Goal: Information Seeking & Learning: Learn about a topic

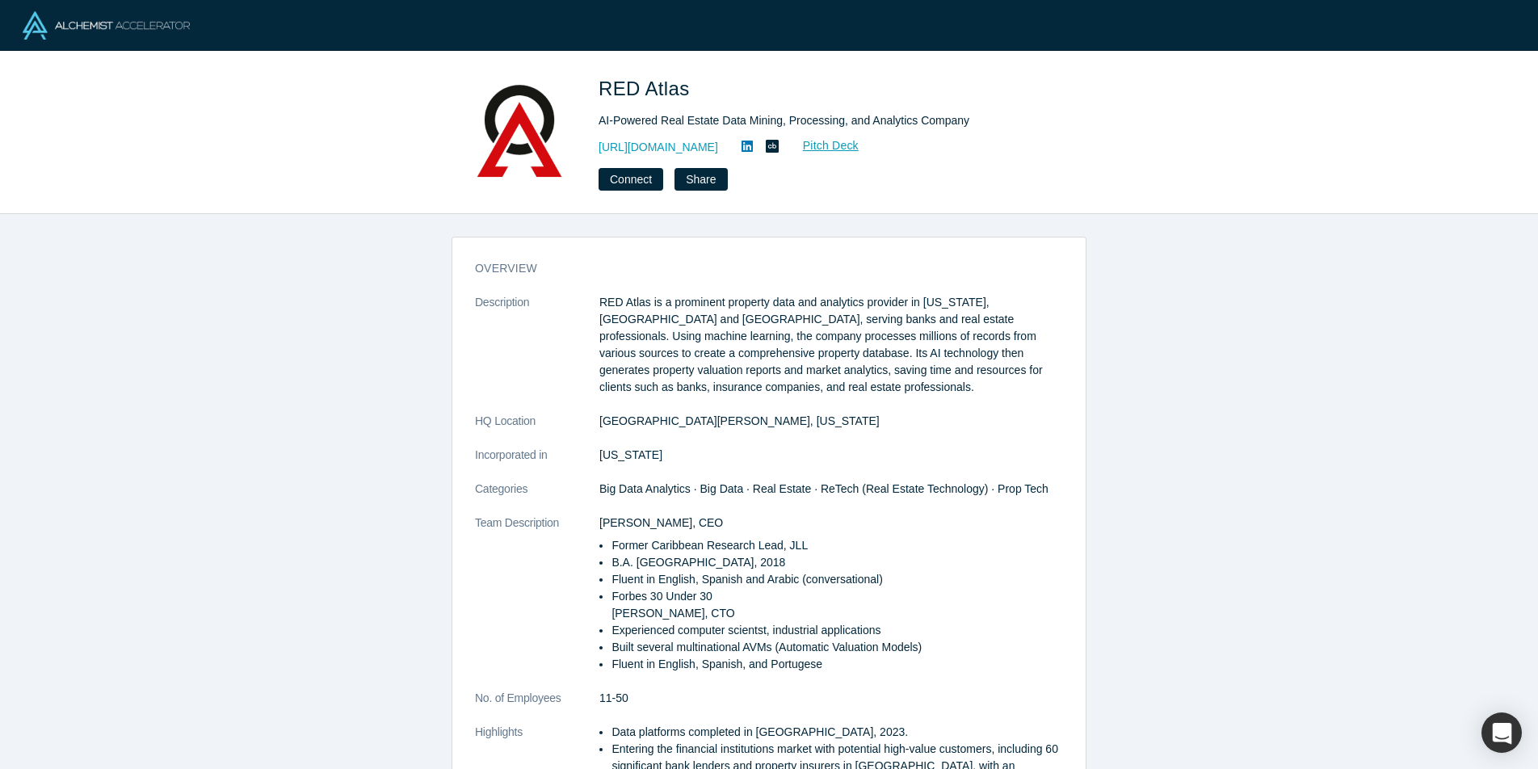
click at [774, 377] on p "RED Atlas is a prominent property data and analytics provider in [US_STATE], [G…" at bounding box center [831, 345] width 464 height 102
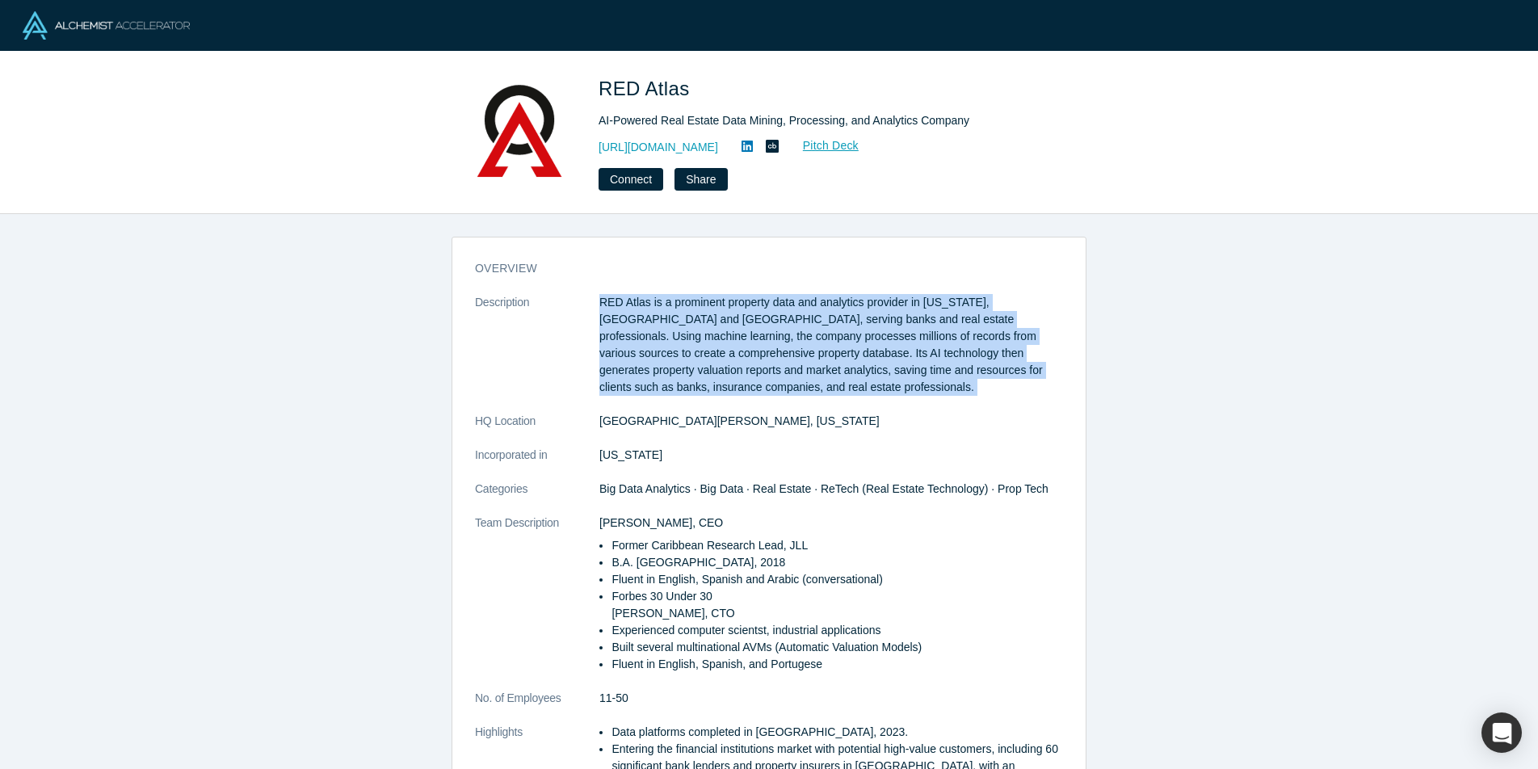
click at [774, 377] on p "RED Atlas is a prominent property data and analytics provider in [US_STATE], [G…" at bounding box center [831, 345] width 464 height 102
click at [801, 341] on p "RED Atlas is a prominent property data and analytics provider in [US_STATE], [G…" at bounding box center [831, 345] width 464 height 102
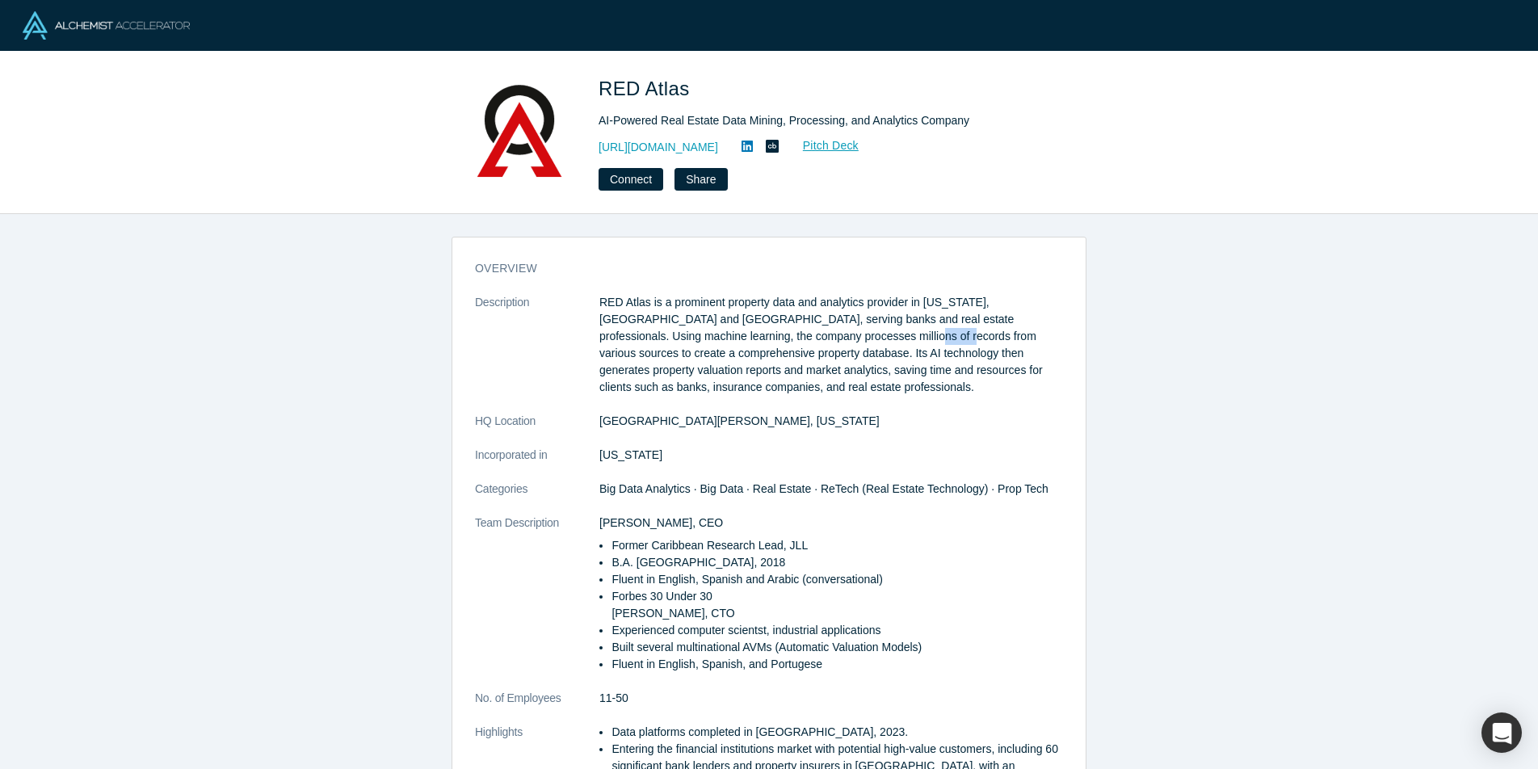
click at [801, 341] on p "RED Atlas is a prominent property data and analytics provider in [US_STATE], [G…" at bounding box center [831, 345] width 464 height 102
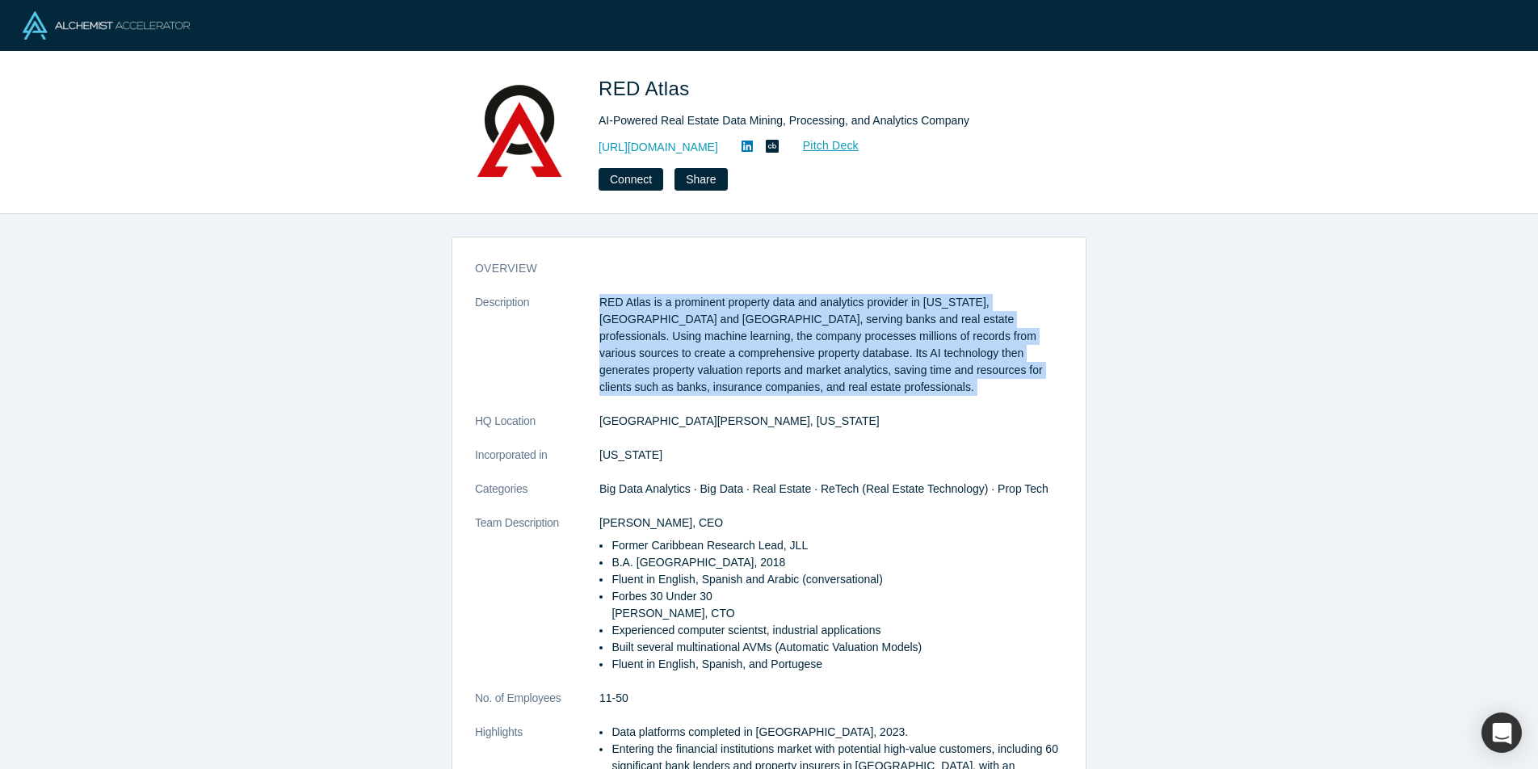
click at [801, 343] on p "RED Atlas is a prominent property data and analytics provider in [US_STATE], [G…" at bounding box center [831, 345] width 464 height 102
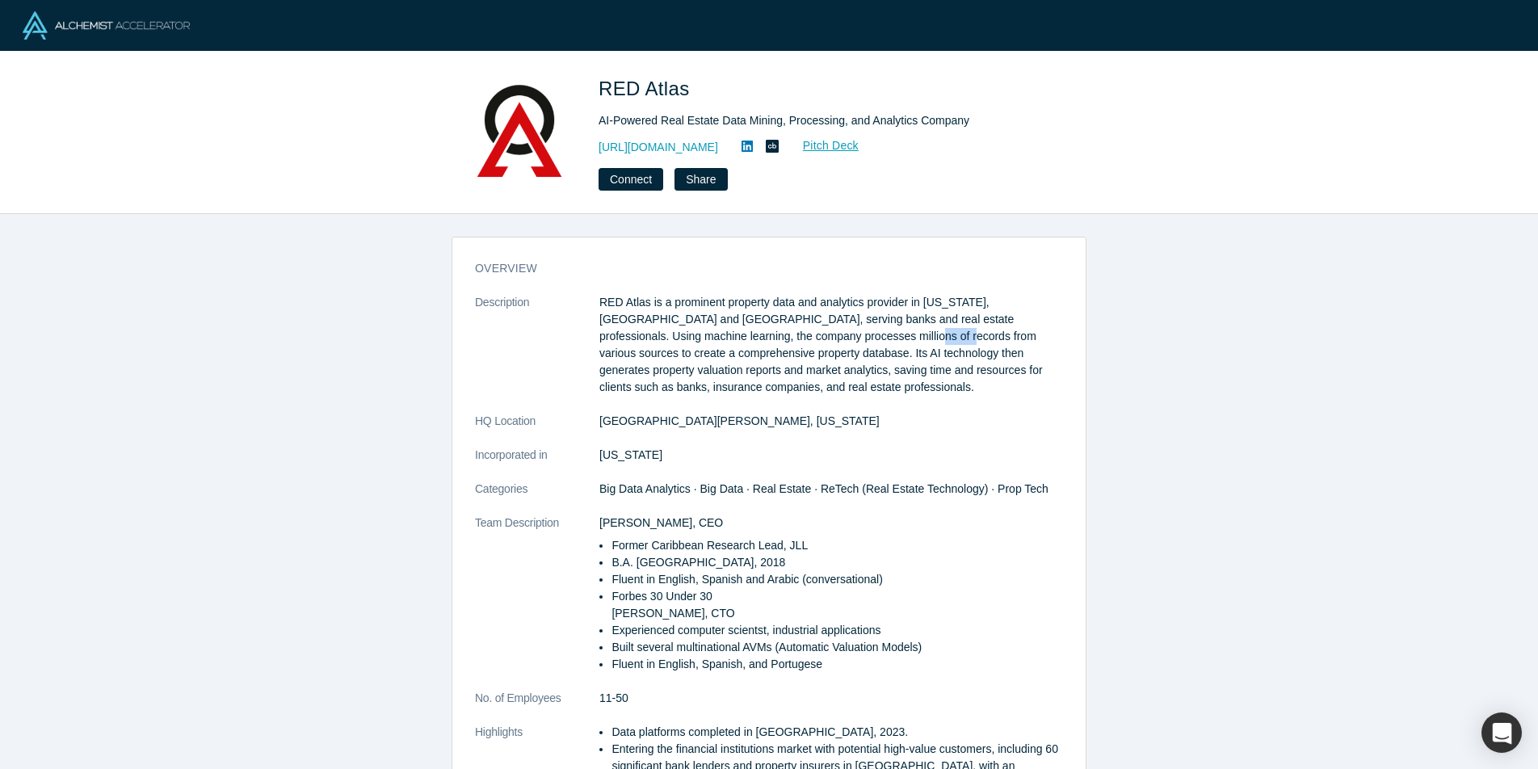
click at [801, 343] on p "RED Atlas is a prominent property data and analytics provider in [US_STATE], [G…" at bounding box center [831, 345] width 464 height 102
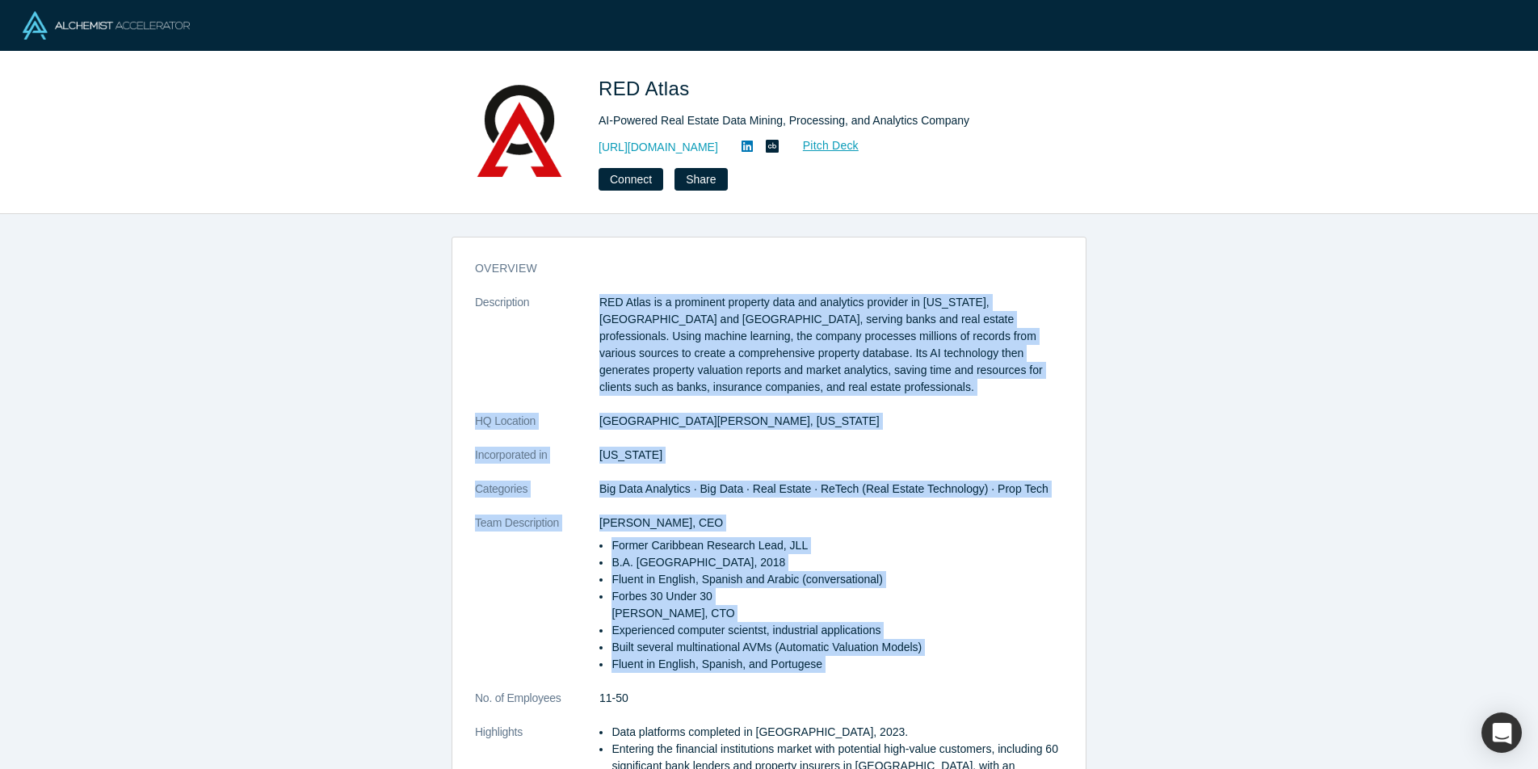
drag, startPoint x: 801, startPoint y: 343, endPoint x: 842, endPoint y: 677, distance: 336.0
click at [842, 677] on dl "Description RED Atlas is a prominent property data and analytics provider in [U…" at bounding box center [769, 602] width 588 height 616
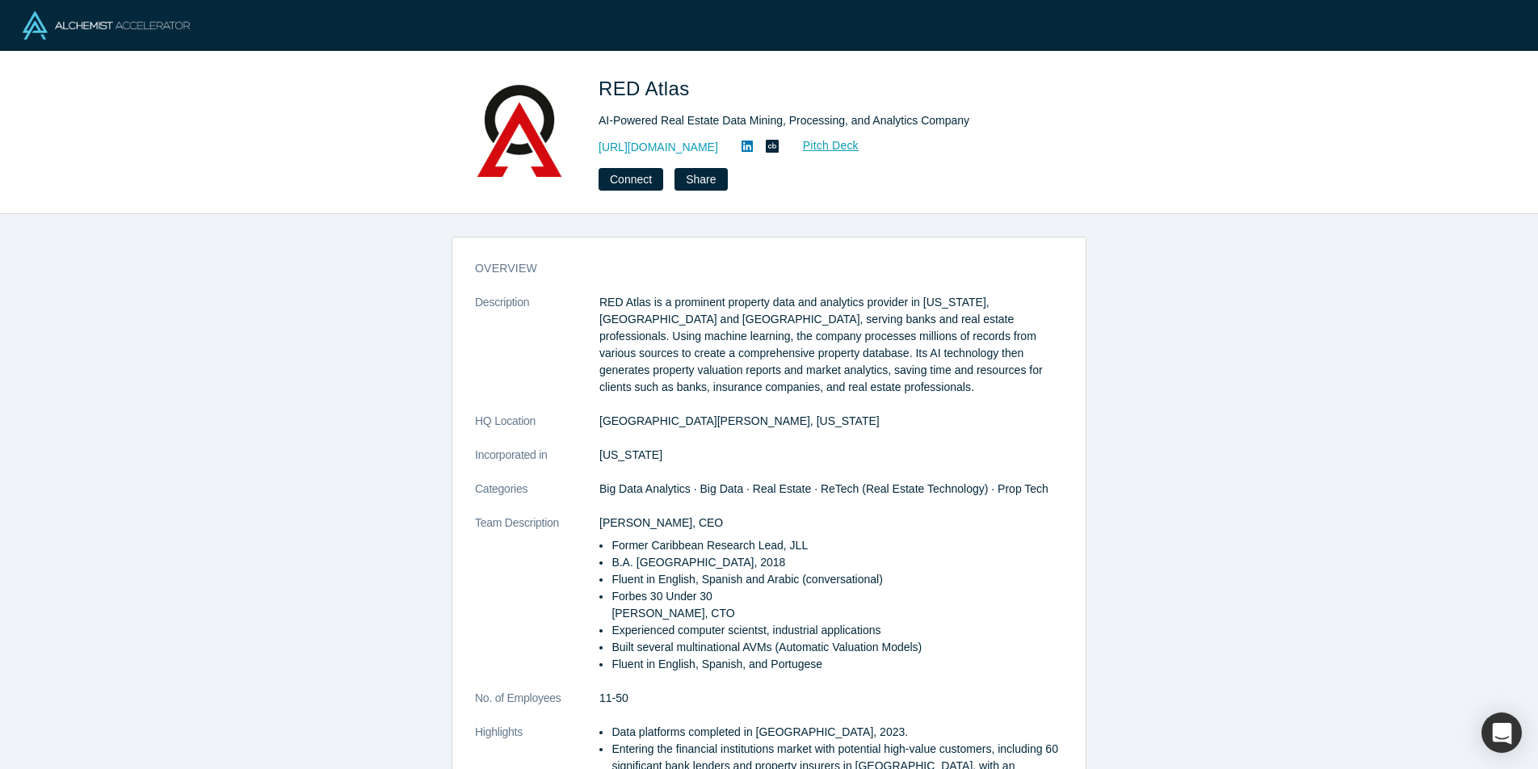
click at [842, 677] on dl "Description RED Atlas is a prominent property data and analytics provider in [U…" at bounding box center [769, 602] width 588 height 616
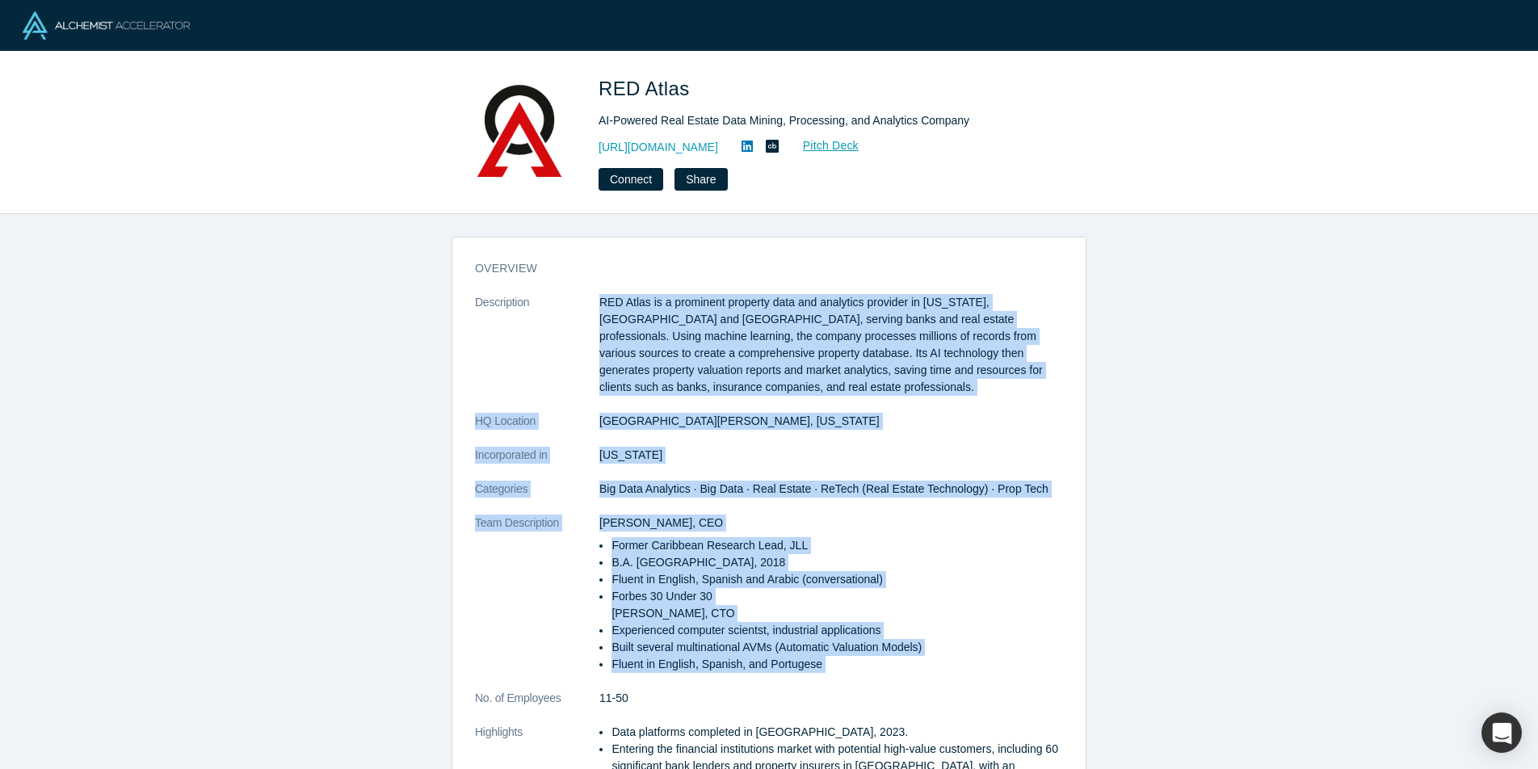
drag, startPoint x: 842, startPoint y: 677, endPoint x: 773, endPoint y: 302, distance: 381.0
click at [773, 302] on dl "Description RED Atlas is a prominent property data and analytics provider in [U…" at bounding box center [769, 602] width 588 height 616
click at [773, 302] on p "RED Atlas is a prominent property data and analytics provider in [US_STATE], [G…" at bounding box center [831, 345] width 464 height 102
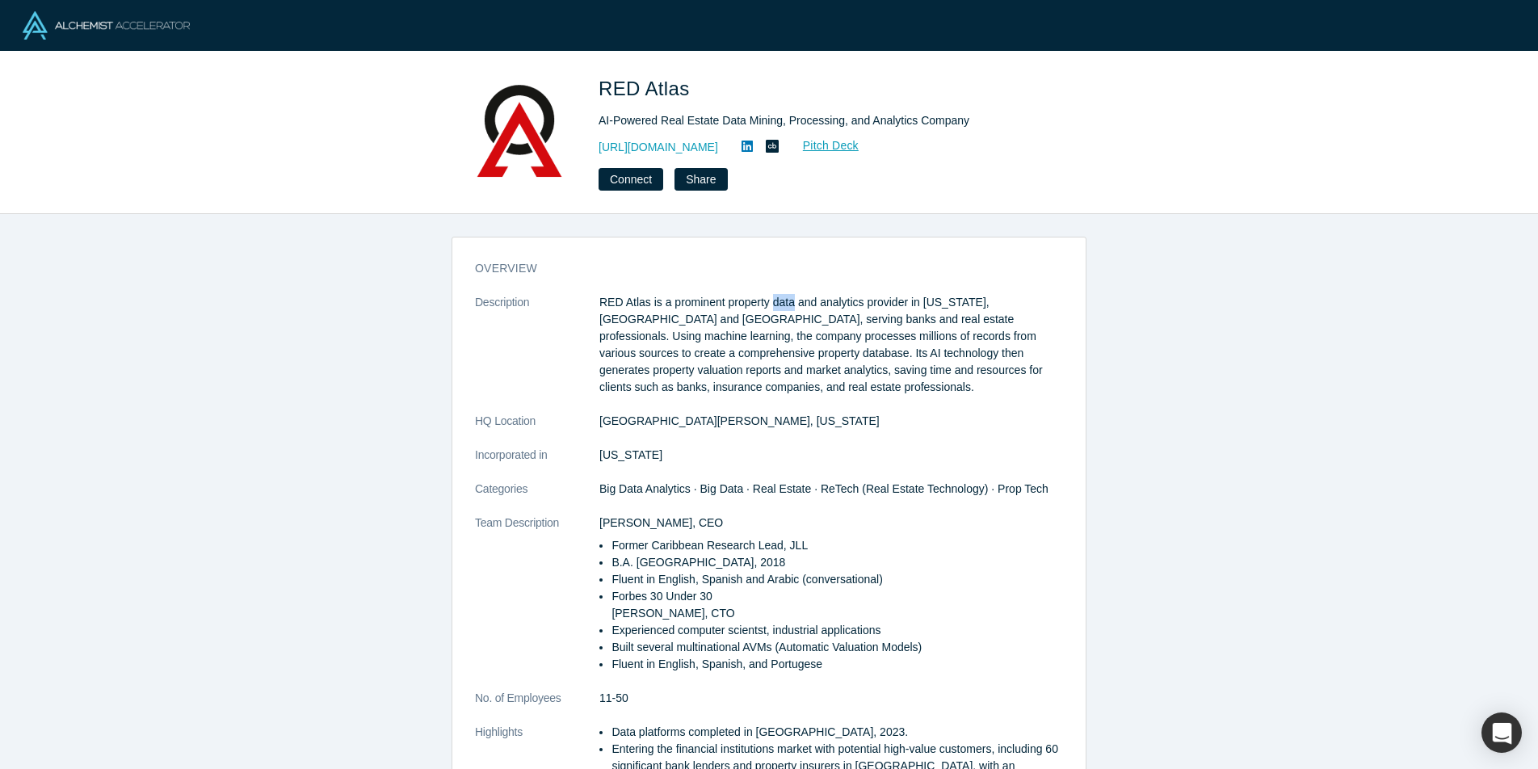
click at [773, 302] on p "RED Atlas is a prominent property data and analytics provider in [US_STATE], [G…" at bounding box center [831, 345] width 464 height 102
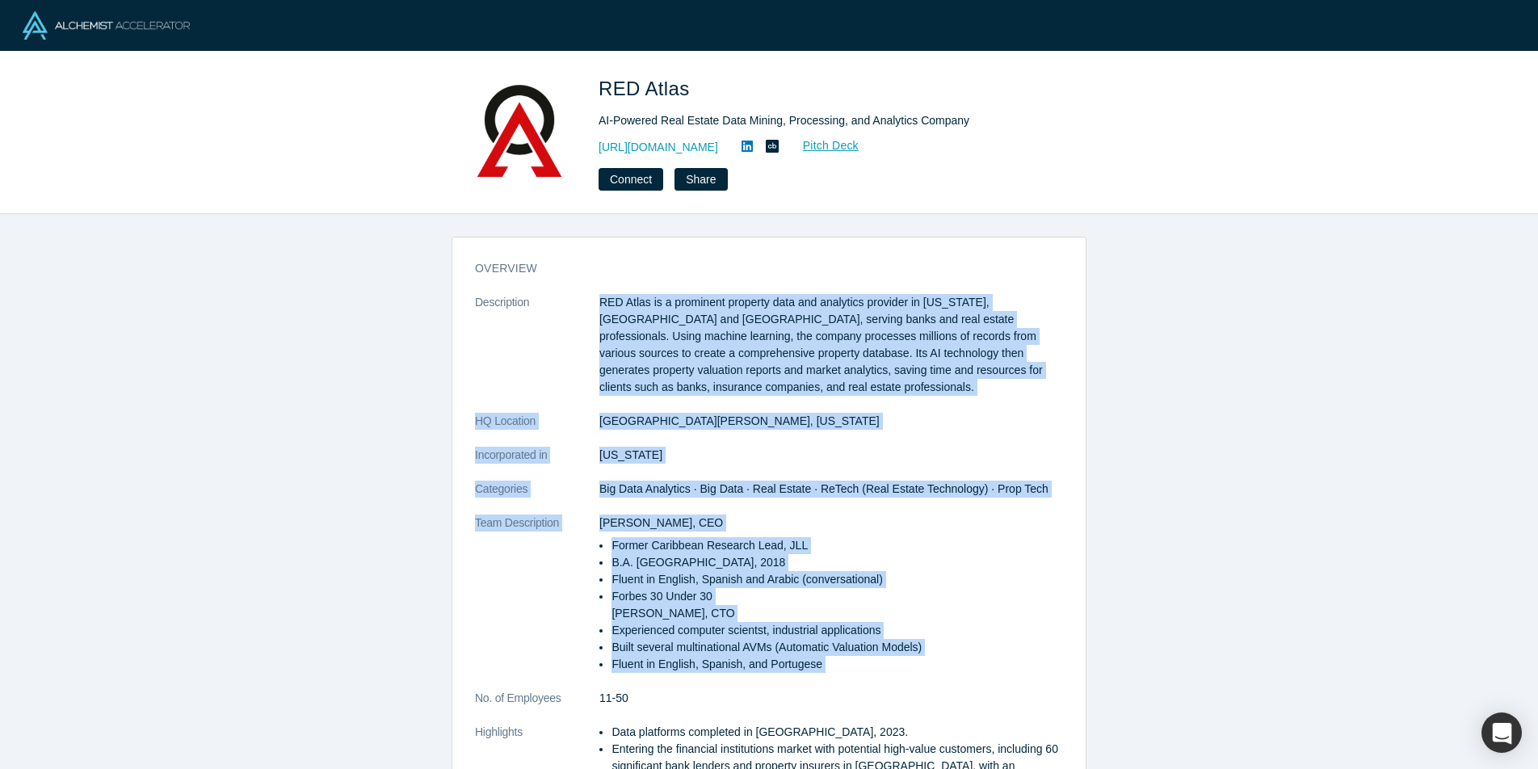
drag, startPoint x: 773, startPoint y: 302, endPoint x: 885, endPoint y: 668, distance: 382.7
click at [885, 668] on dl "Description RED Atlas is a prominent property data and analytics provider in [U…" at bounding box center [769, 602] width 588 height 616
click at [885, 669] on li "Fluent in English, Spanish, and Portugese" at bounding box center [836, 664] width 451 height 17
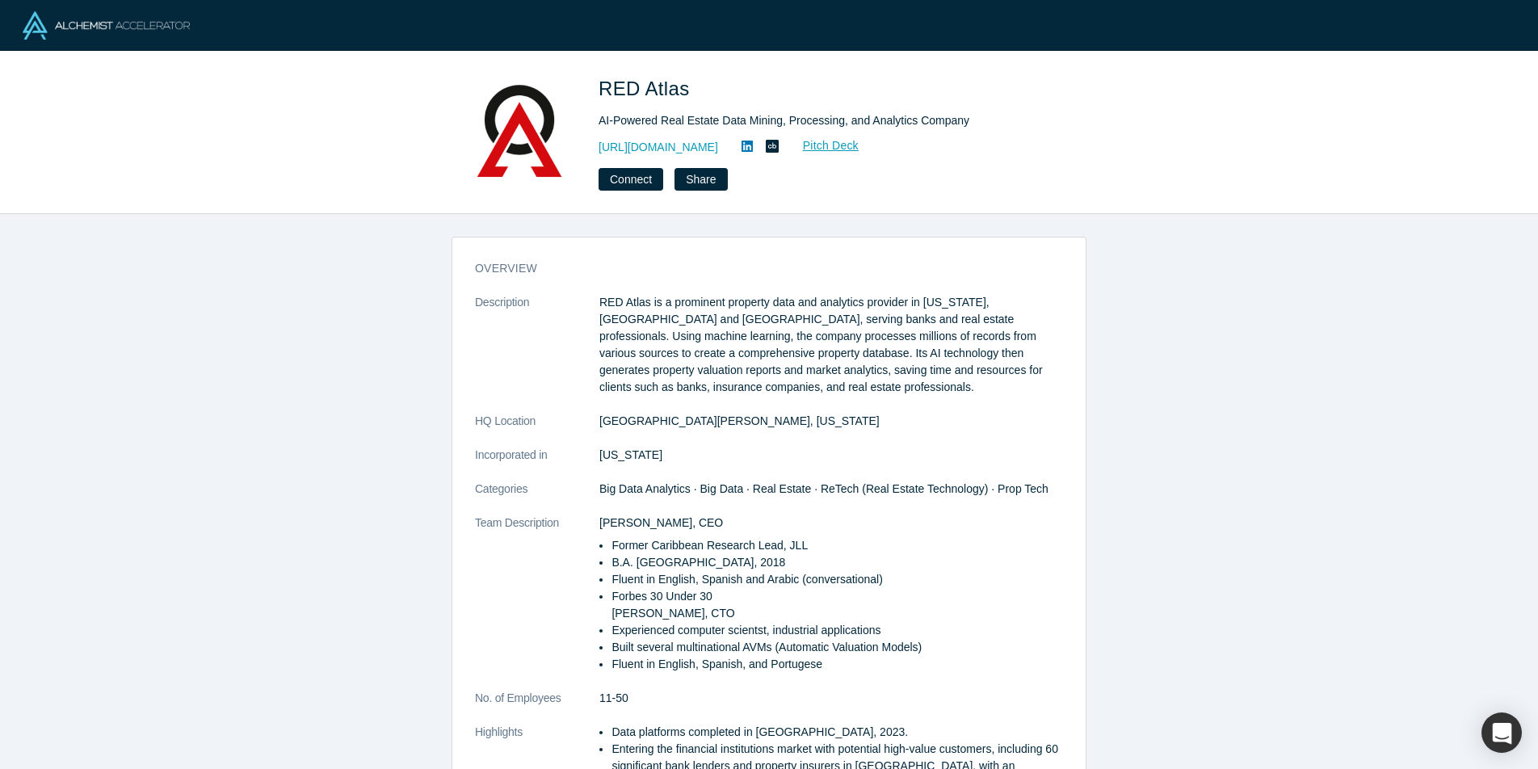
click at [885, 669] on li "Fluent in English, Spanish, and Portugese" at bounding box center [836, 664] width 451 height 17
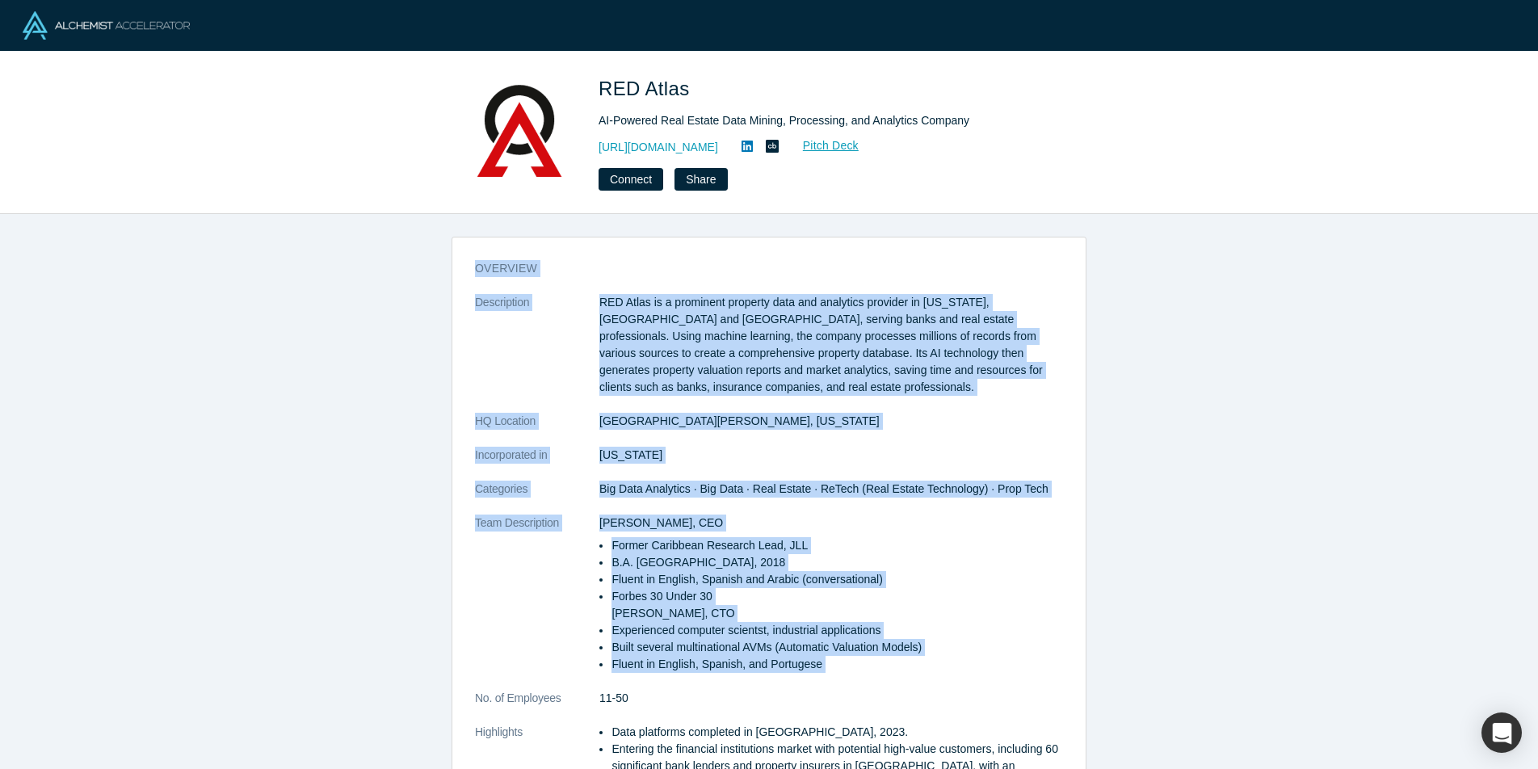
drag, startPoint x: 885, startPoint y: 669, endPoint x: 462, endPoint y: 269, distance: 582.2
click at [461, 268] on div "overview Description RED Atlas is a prominent property data and analytics provi…" at bounding box center [768, 585] width 633 height 673
click at [462, 269] on div "overview Description RED Atlas is a prominent property data and analytics provi…" at bounding box center [768, 585] width 633 height 673
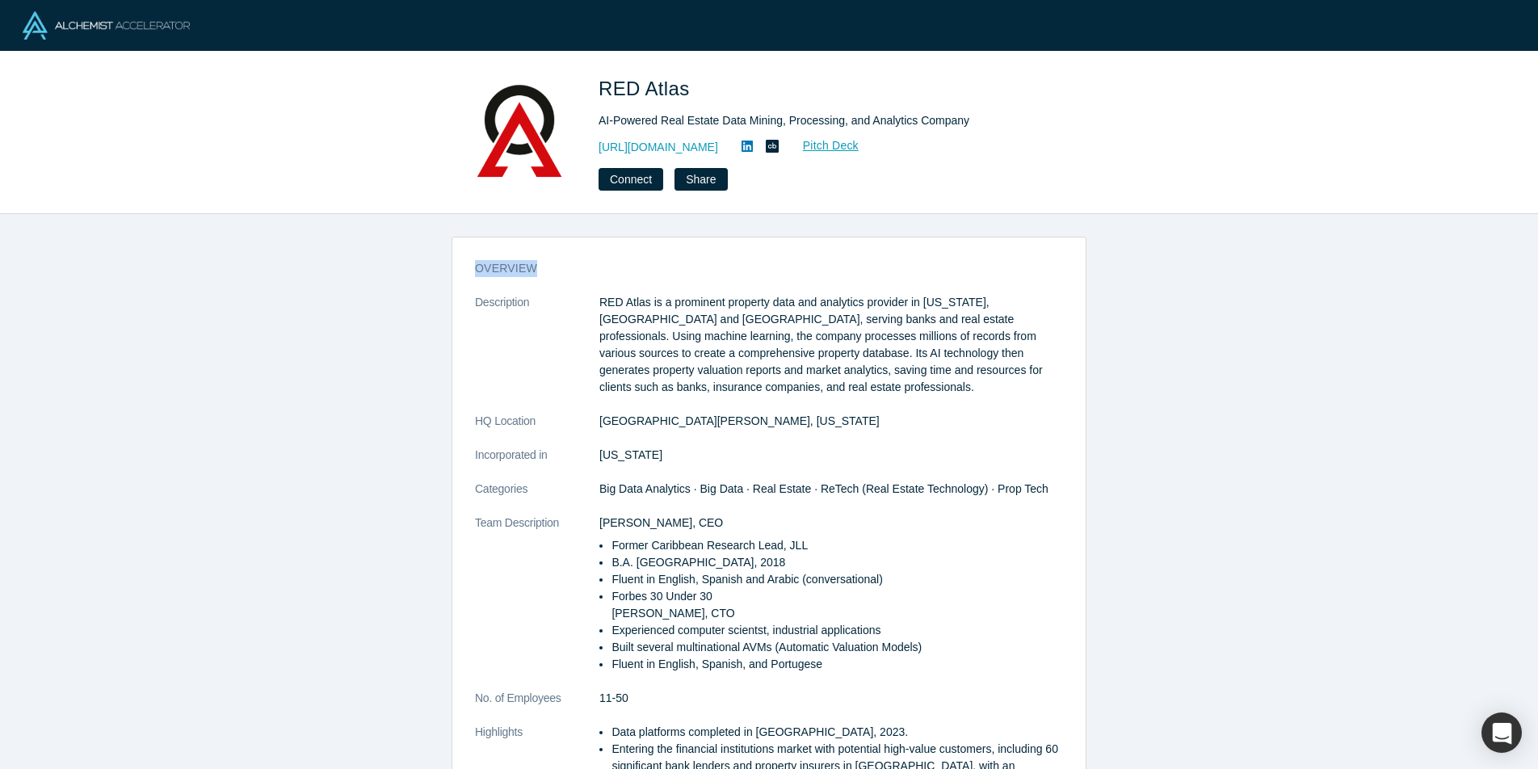
click at [462, 269] on div "overview Description RED Atlas is a prominent property data and analytics provi…" at bounding box center [768, 585] width 633 height 673
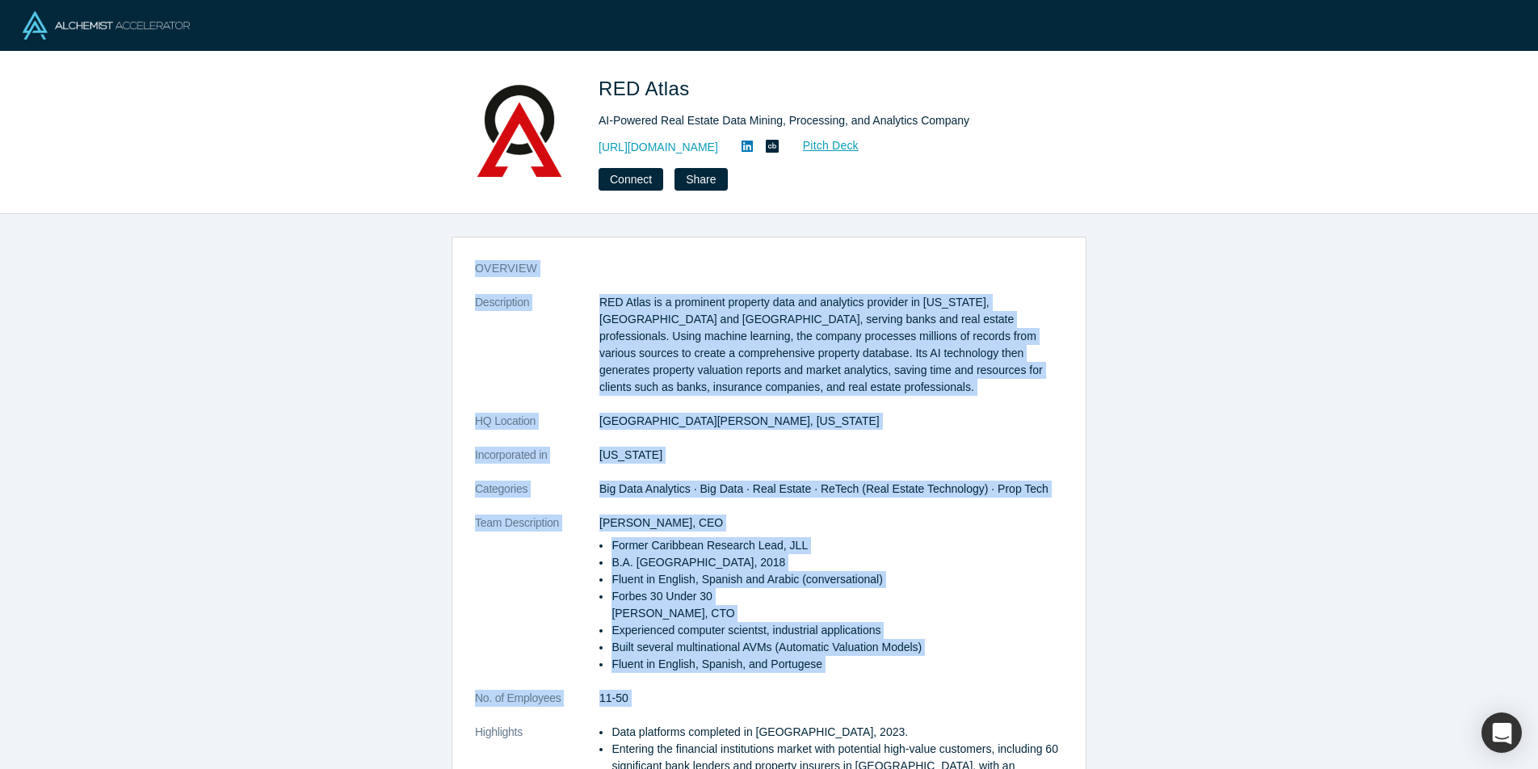
drag, startPoint x: 462, startPoint y: 269, endPoint x: 951, endPoint y: 694, distance: 648.1
click at [951, 694] on div "overview Description RED Atlas is a prominent property data and analytics provi…" at bounding box center [768, 585] width 633 height 673
click at [951, 694] on dd "11-50" at bounding box center [831, 698] width 464 height 17
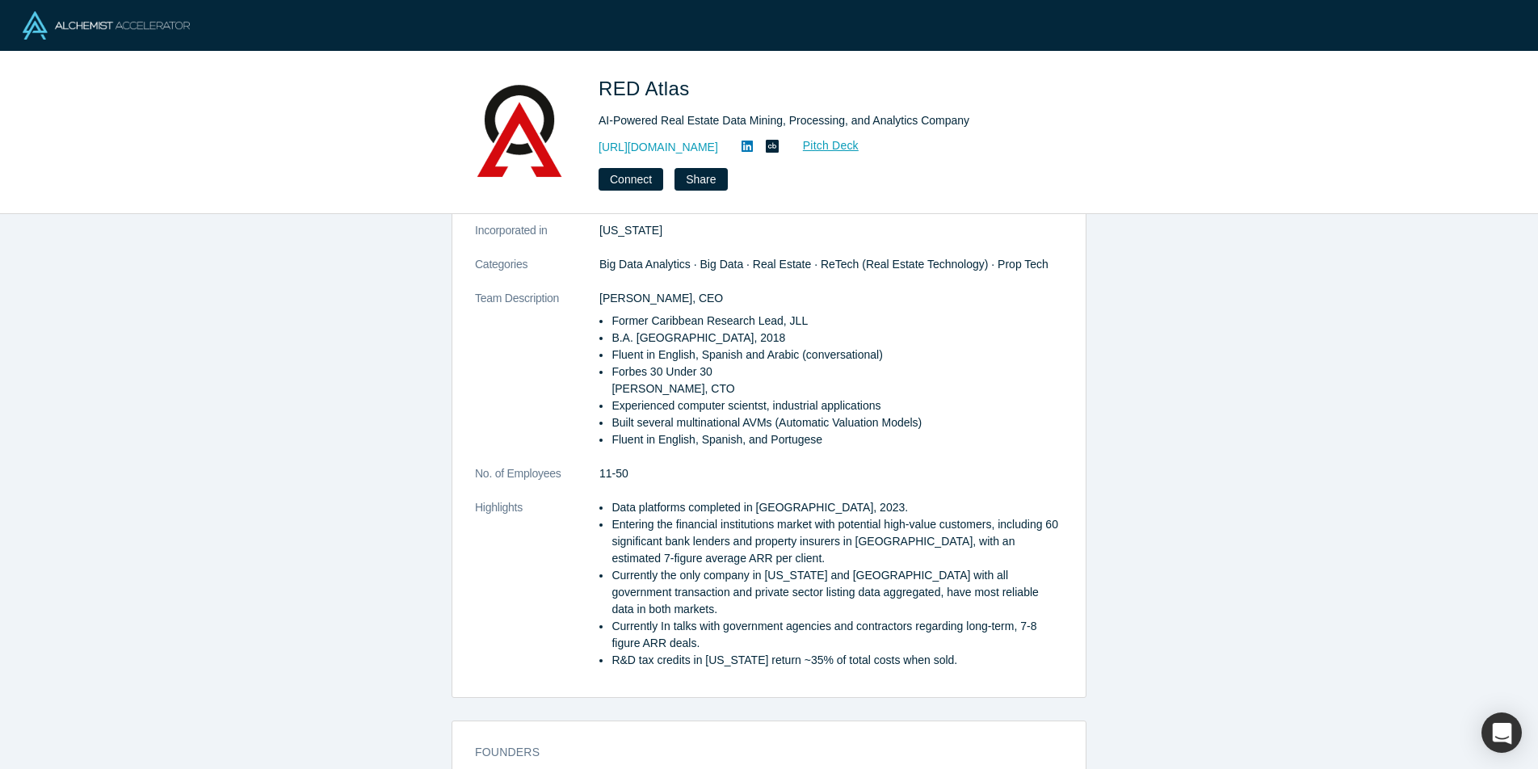
scroll to position [219, 0]
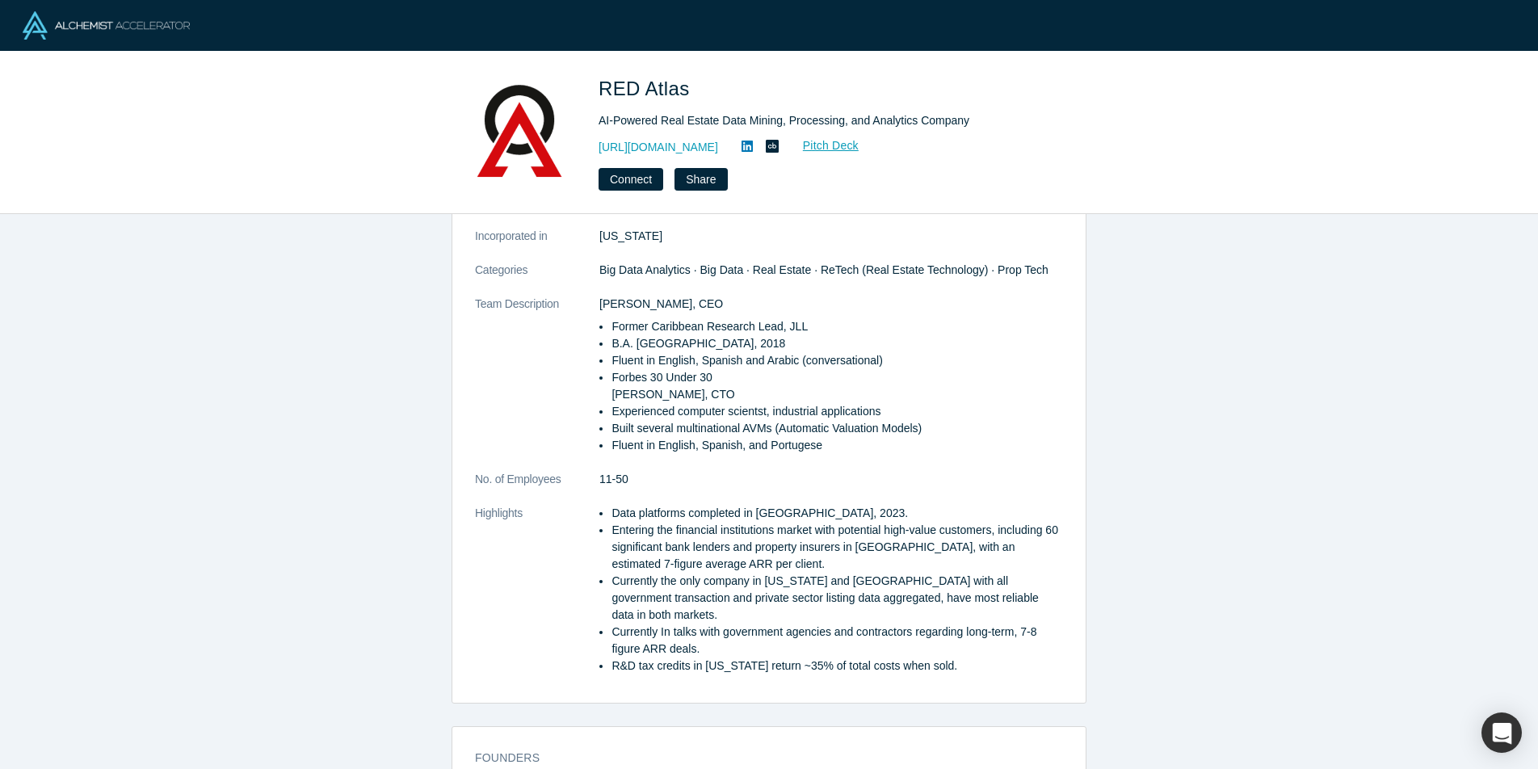
click at [960, 658] on dl "Description RED Atlas is a prominent property data and analytics provider in [U…" at bounding box center [769, 383] width 588 height 616
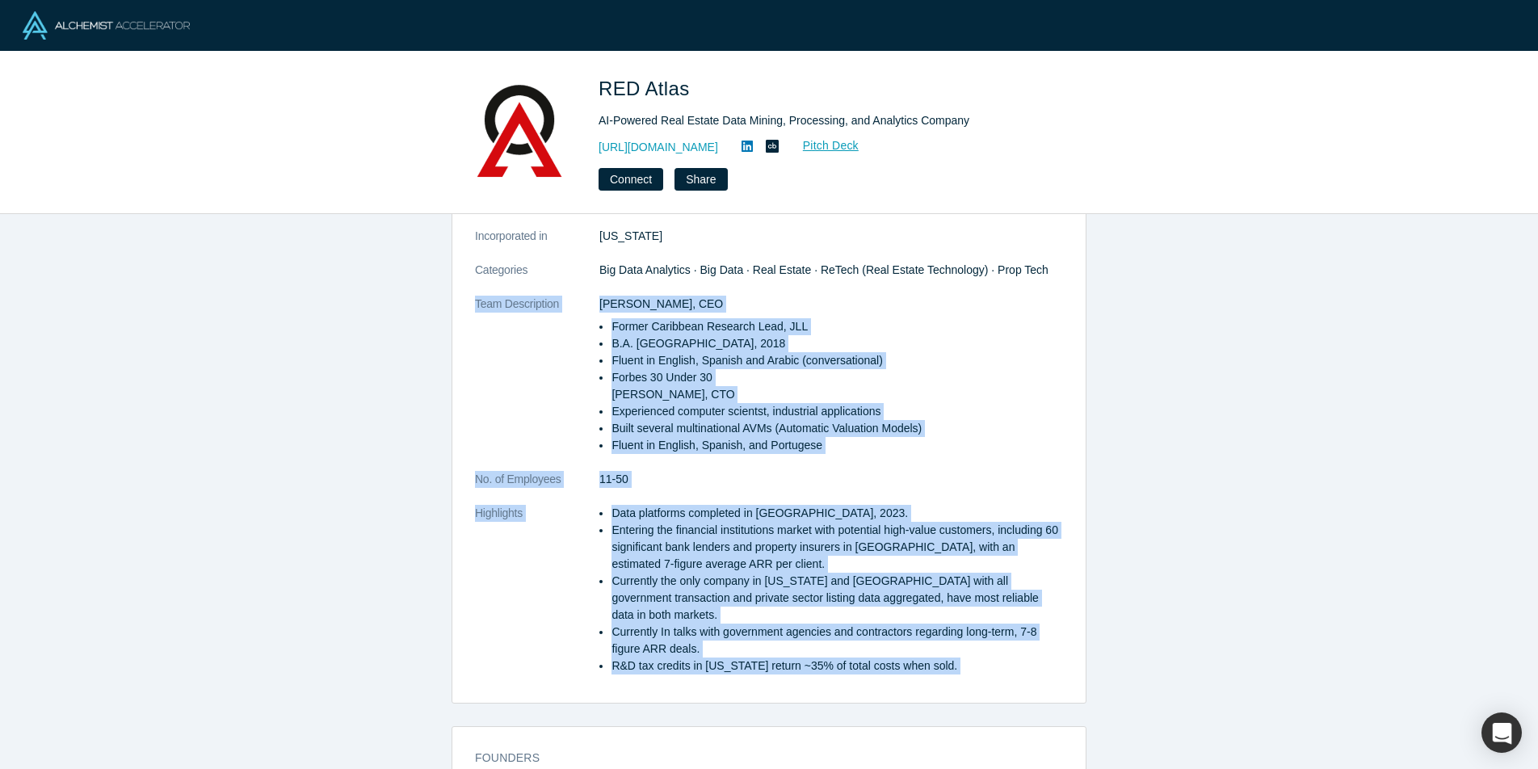
drag, startPoint x: 960, startPoint y: 658, endPoint x: 472, endPoint y: 338, distance: 584.0
click at [472, 339] on div "overview Description RED Atlas is a prominent property data and analytics provi…" at bounding box center [768, 366] width 633 height 673
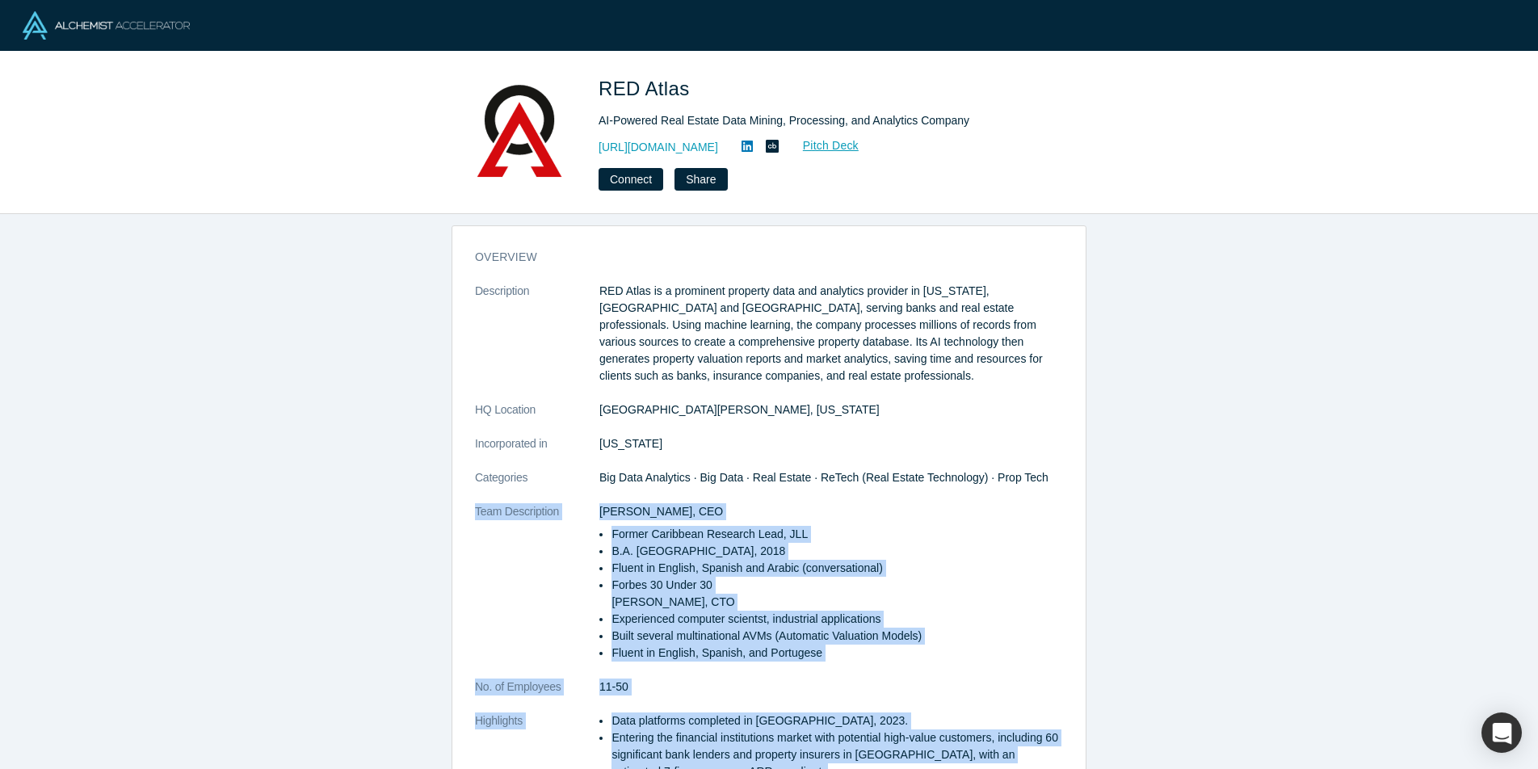
scroll to position [0, 0]
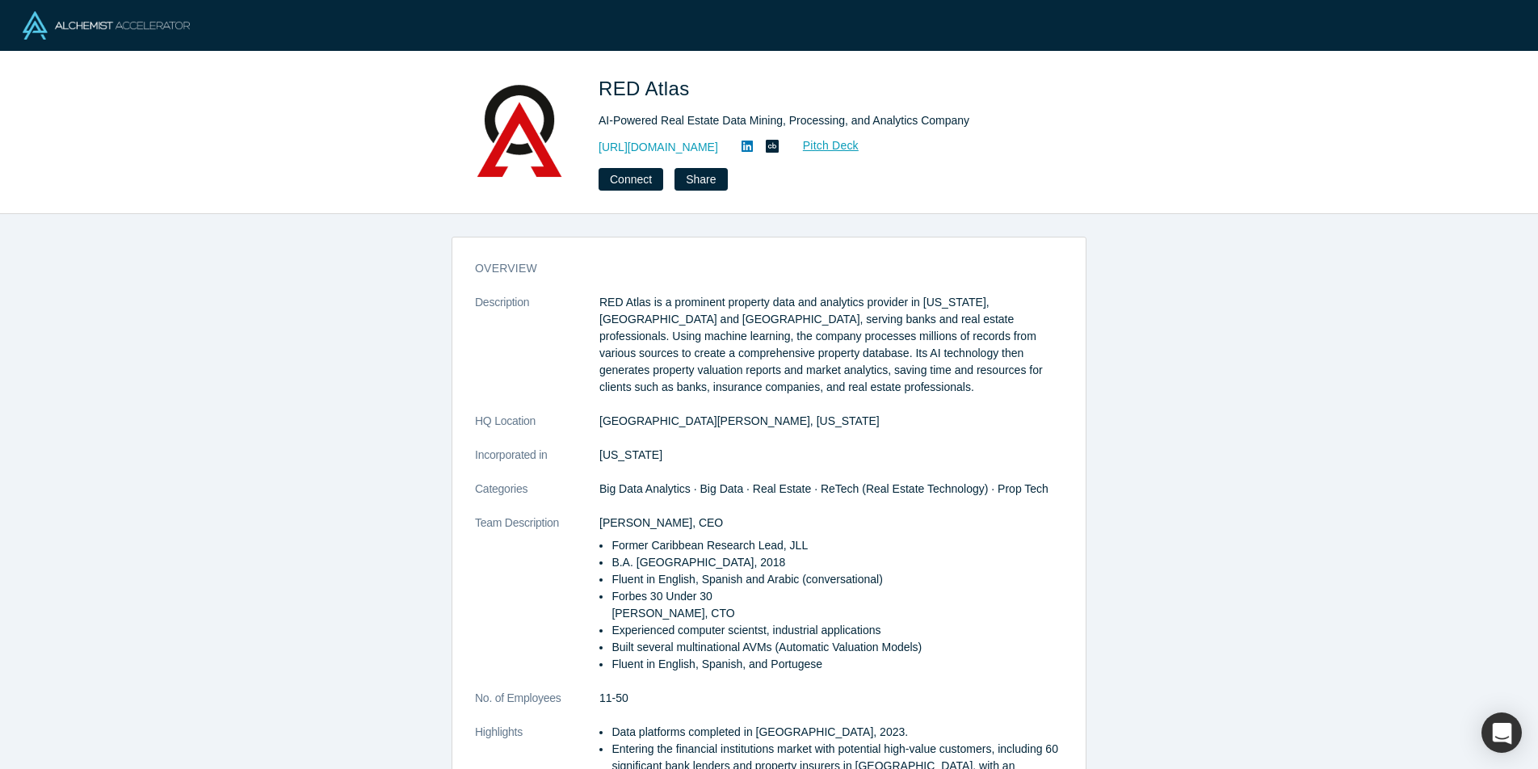
click at [476, 273] on h3 "overview" at bounding box center [757, 268] width 565 height 17
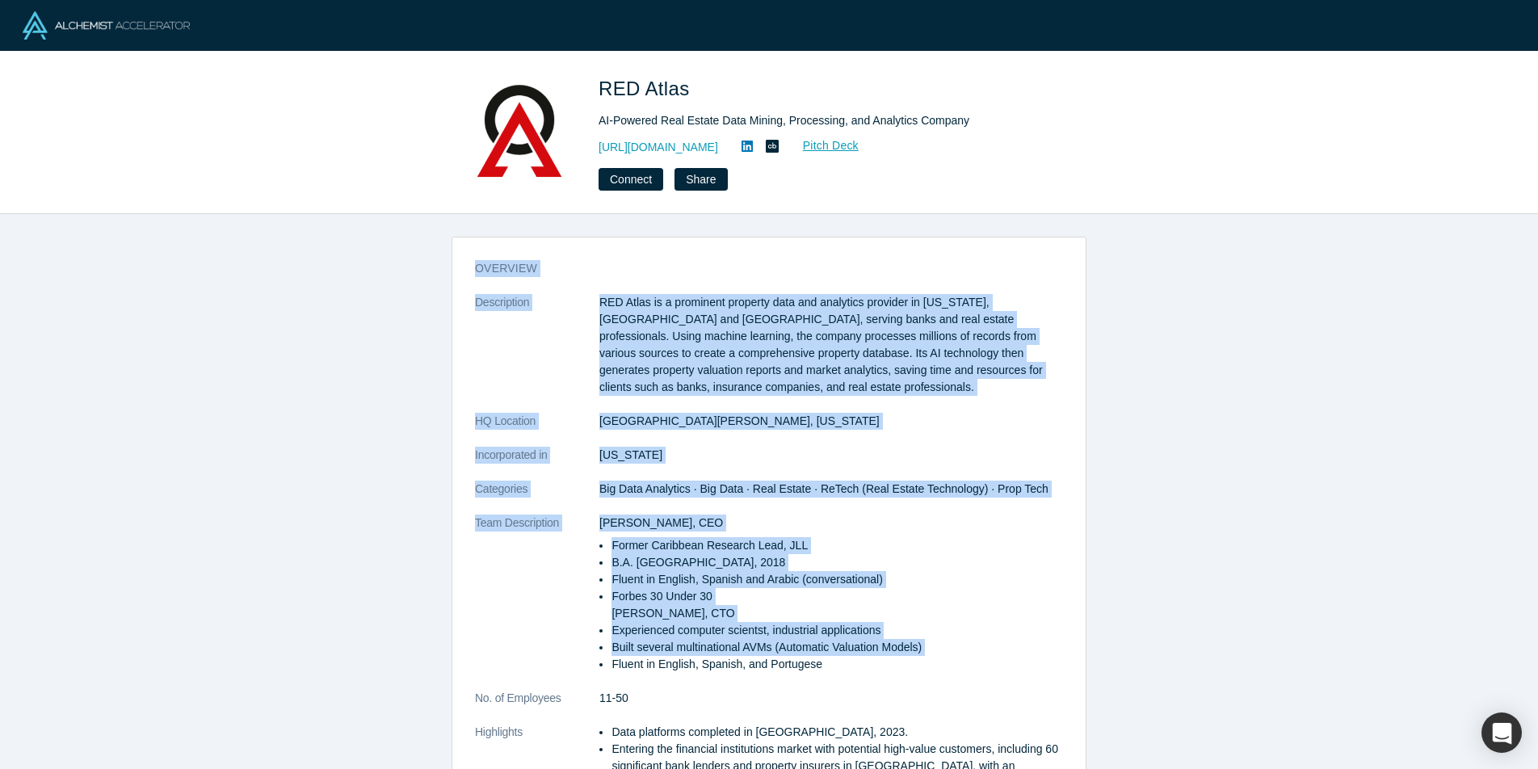
drag, startPoint x: 476, startPoint y: 273, endPoint x: 784, endPoint y: 653, distance: 489.1
click at [785, 653] on div "overview Description RED Atlas is a prominent property data and analytics provi…" at bounding box center [768, 585] width 633 height 673
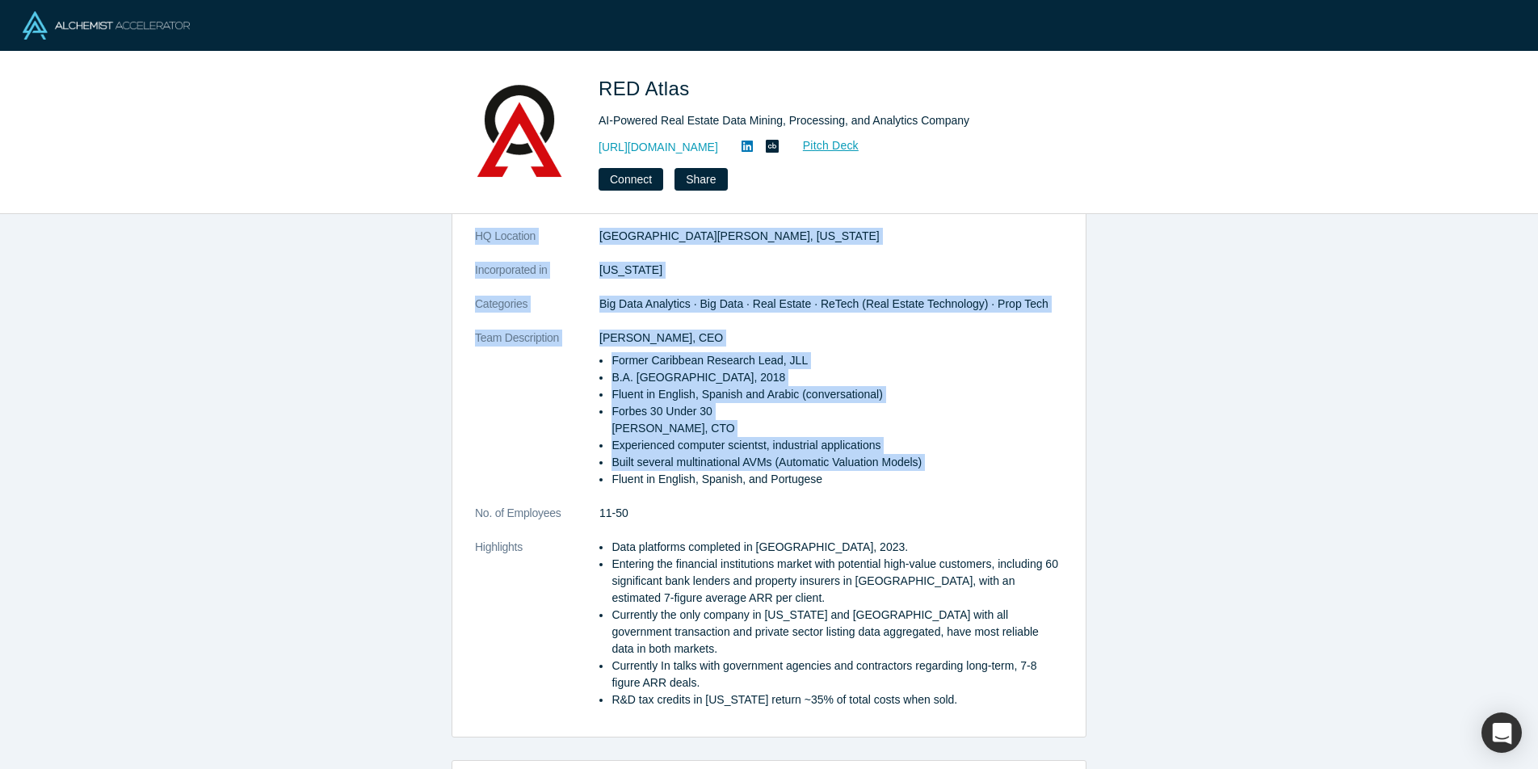
scroll to position [186, 0]
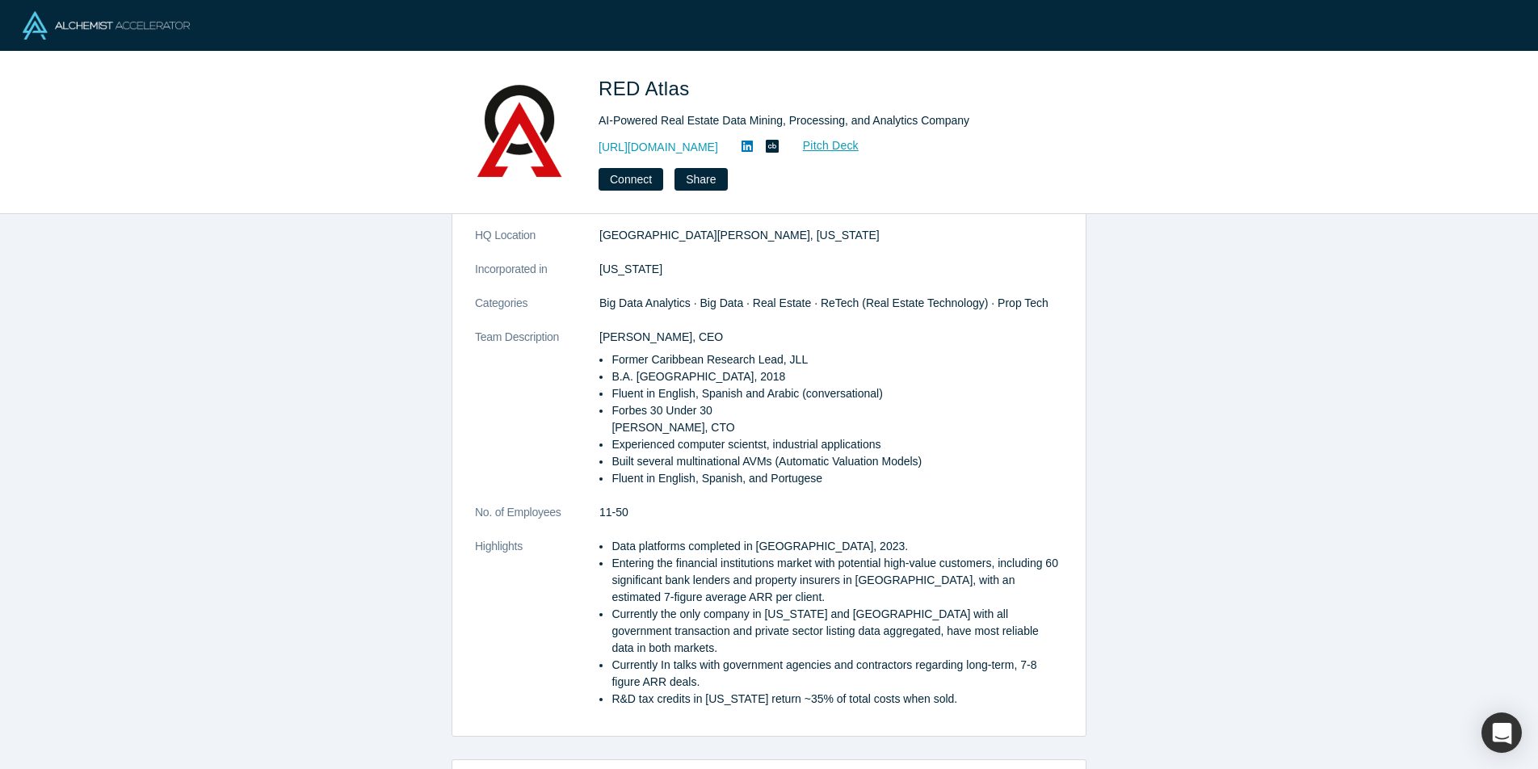
click at [784, 657] on li "Currently In talks with government agencies and contractors regarding long-term…" at bounding box center [836, 674] width 451 height 34
click at [719, 546] on li "Data platforms completed in [GEOGRAPHIC_DATA], 2023." at bounding box center [836, 546] width 451 height 17
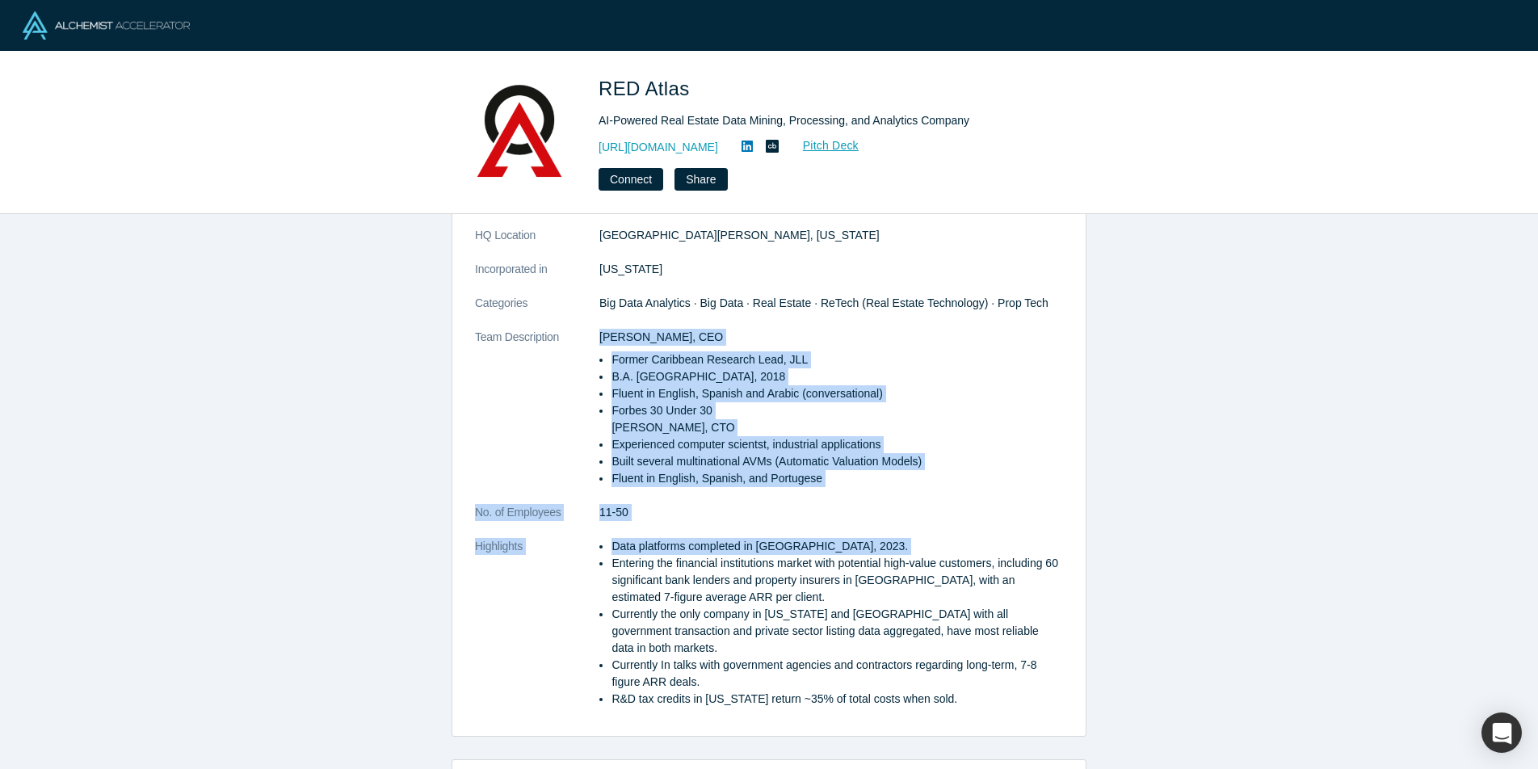
drag, startPoint x: 719, startPoint y: 546, endPoint x: 646, endPoint y: 329, distance: 229.1
click at [646, 329] on dl "Description RED Atlas is a prominent property data and analytics provider in [U…" at bounding box center [769, 416] width 588 height 616
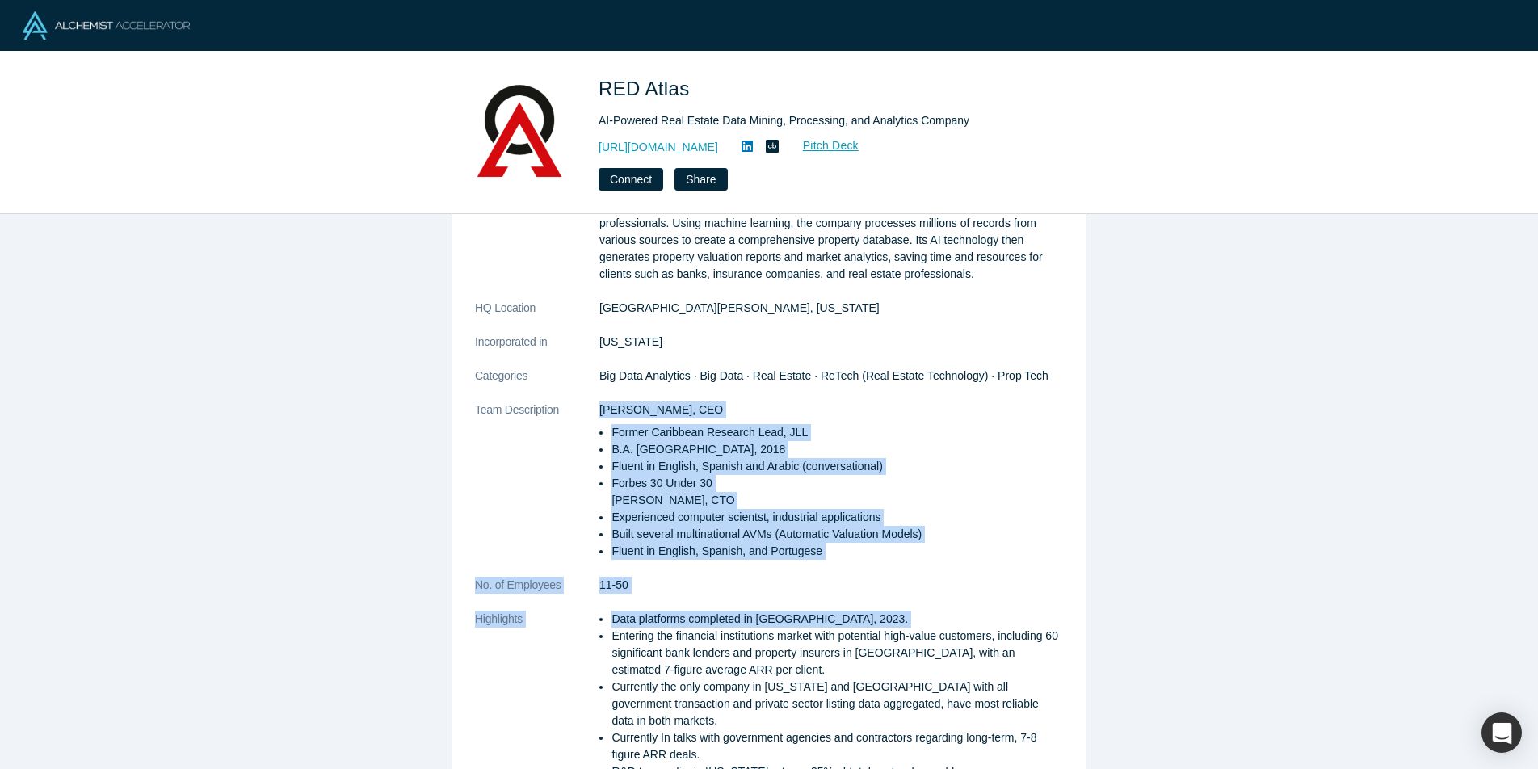
scroll to position [0, 0]
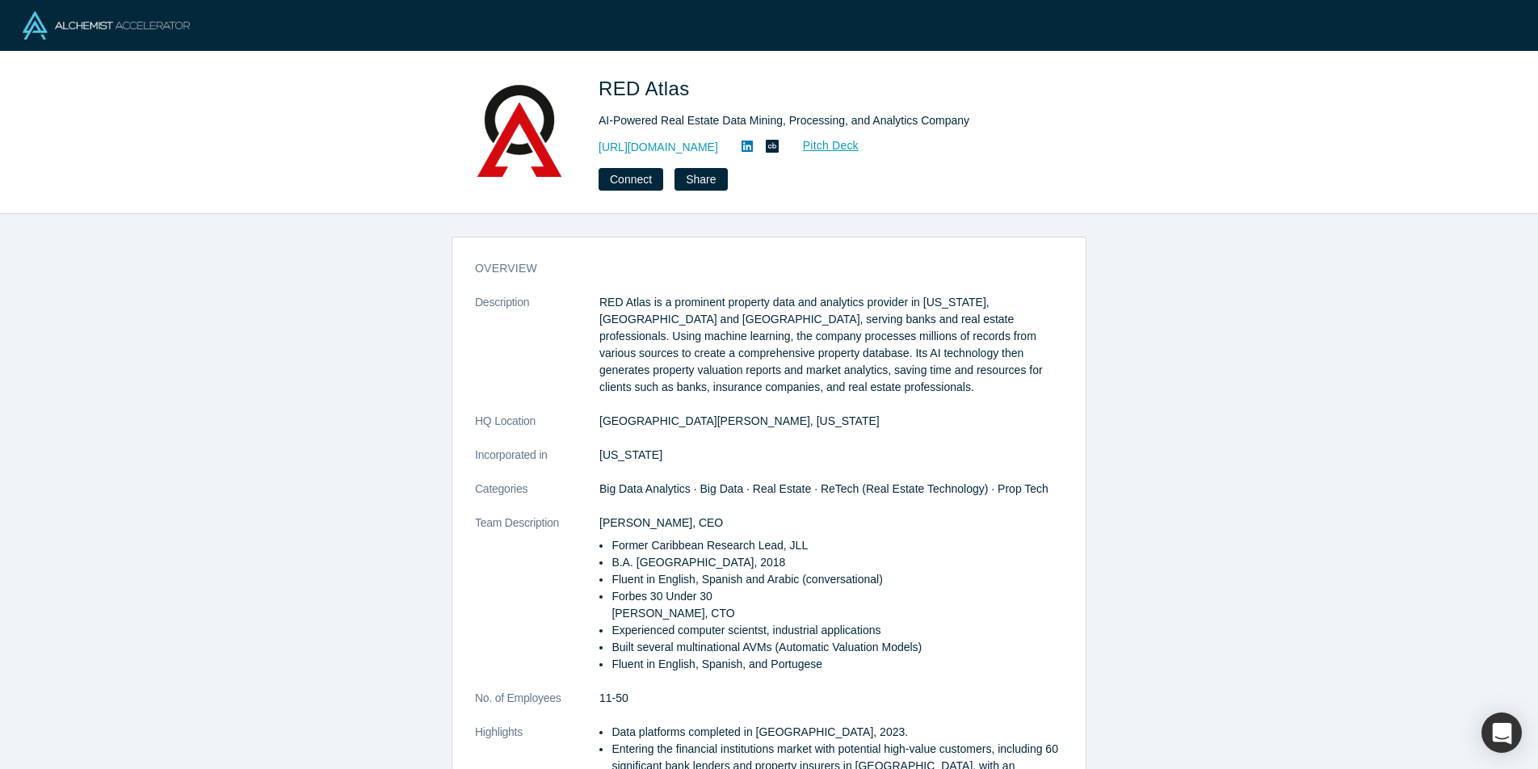
click at [646, 330] on p "RED Atlas is a prominent property data and analytics provider in [US_STATE], [G…" at bounding box center [831, 345] width 464 height 102
click at [476, 261] on h3 "overview" at bounding box center [757, 268] width 565 height 17
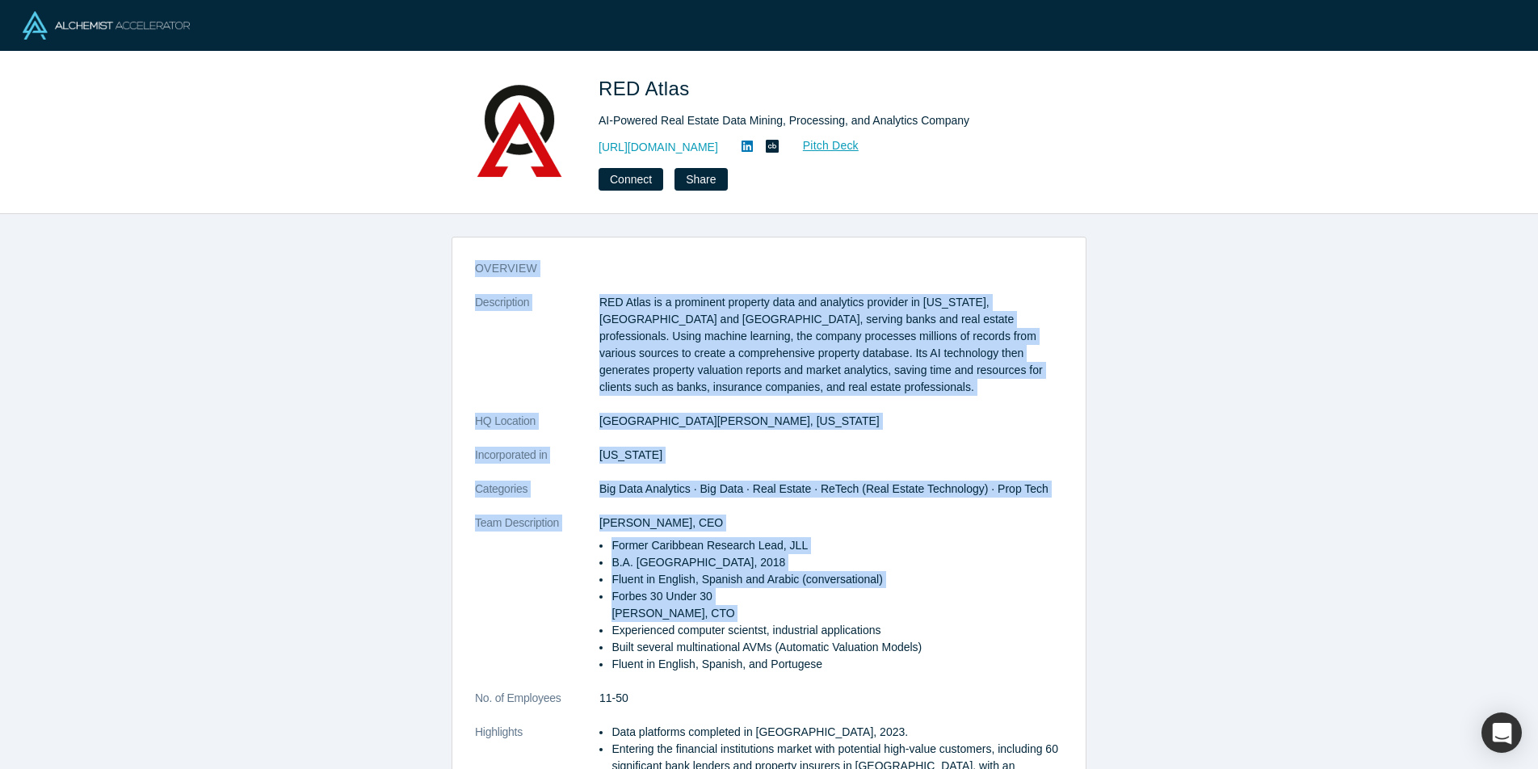
drag, startPoint x: 476, startPoint y: 261, endPoint x: 795, endPoint y: 630, distance: 487.8
click at [795, 629] on div "overview Description RED Atlas is a prominent property data and analytics provi…" at bounding box center [768, 585] width 633 height 673
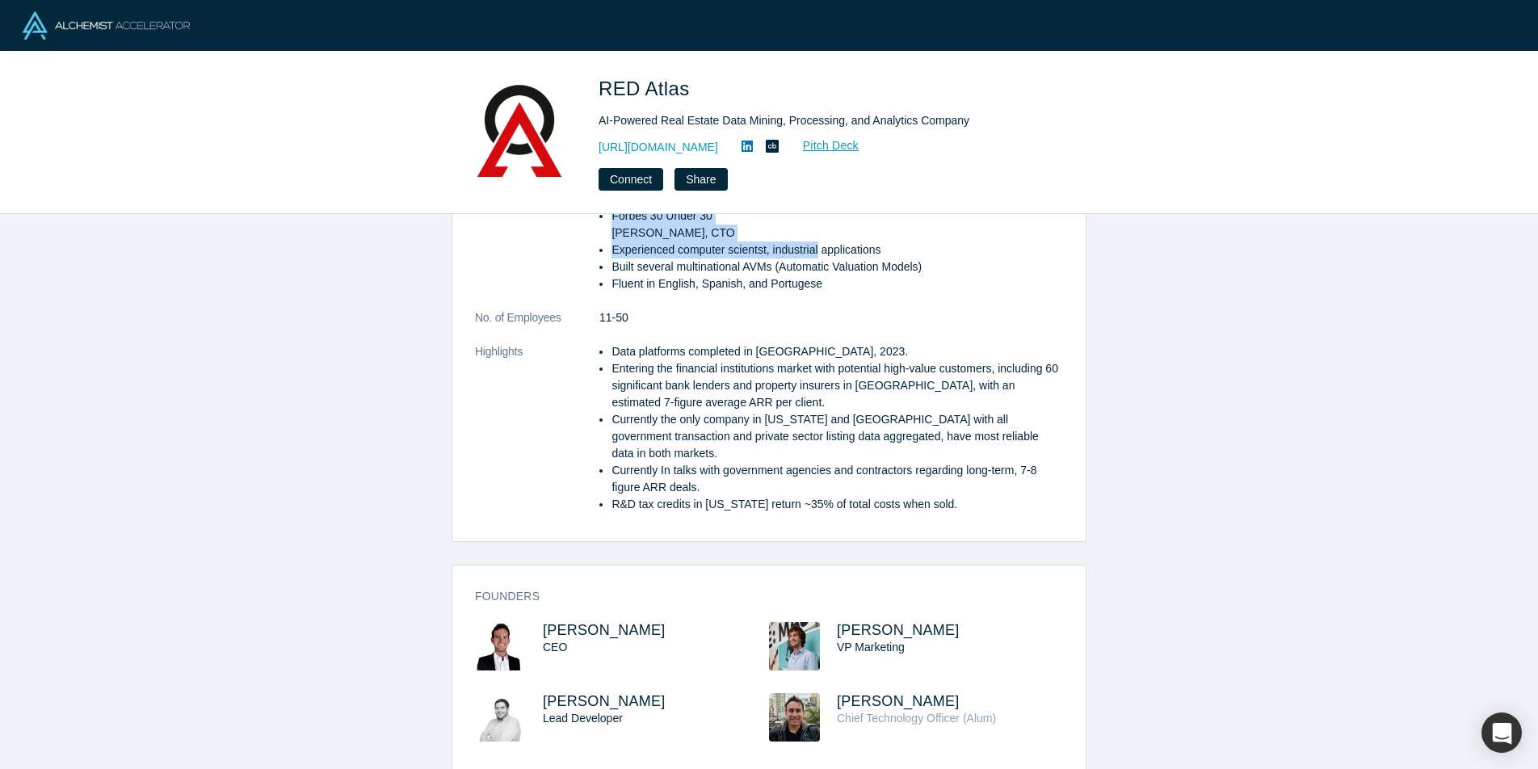
scroll to position [387, 0]
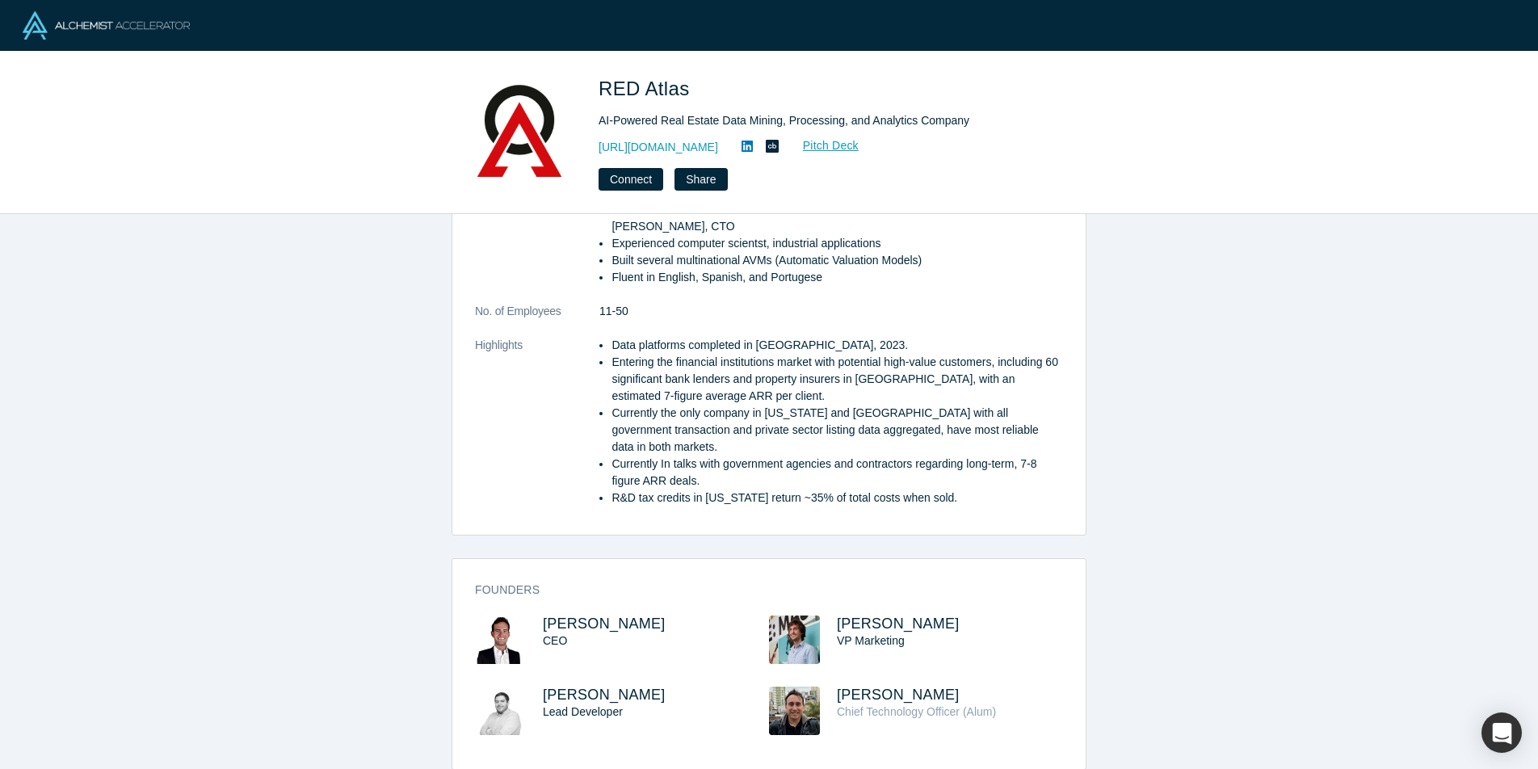
click at [854, 492] on dl "Description RED Atlas is a prominent property data and analytics provider in [U…" at bounding box center [769, 215] width 588 height 616
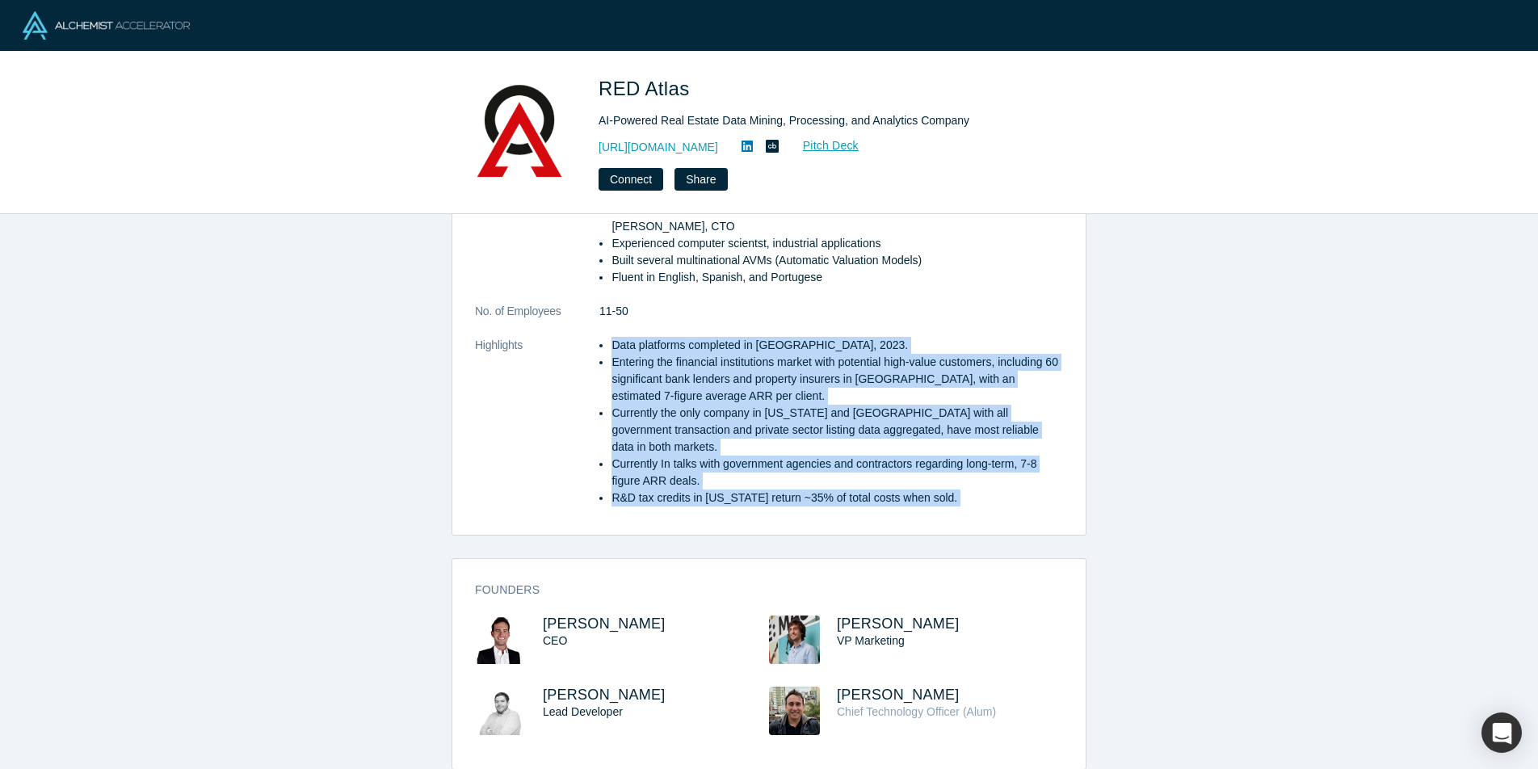
drag, startPoint x: 854, startPoint y: 492, endPoint x: 708, endPoint y: 331, distance: 217.2
click at [708, 331] on dl "Description RED Atlas is a prominent property data and analytics provider in [U…" at bounding box center [769, 215] width 588 height 616
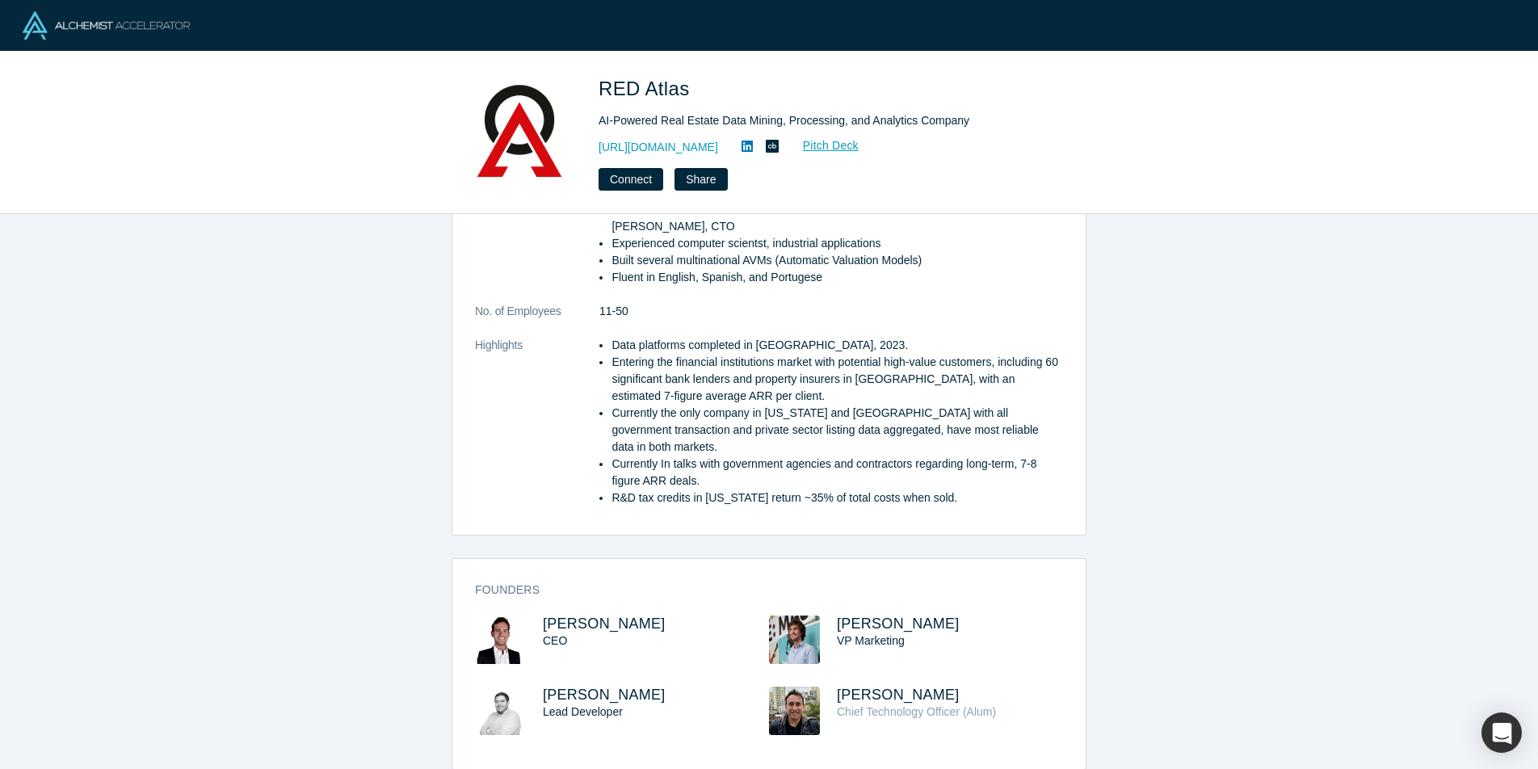
scroll to position [0, 0]
